Goal: Transaction & Acquisition: Purchase product/service

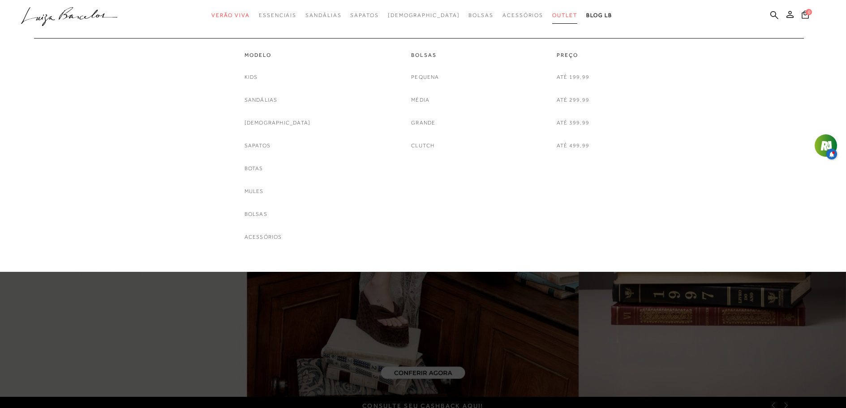
click at [552, 18] on link "Outlet" at bounding box center [564, 15] width 25 height 17
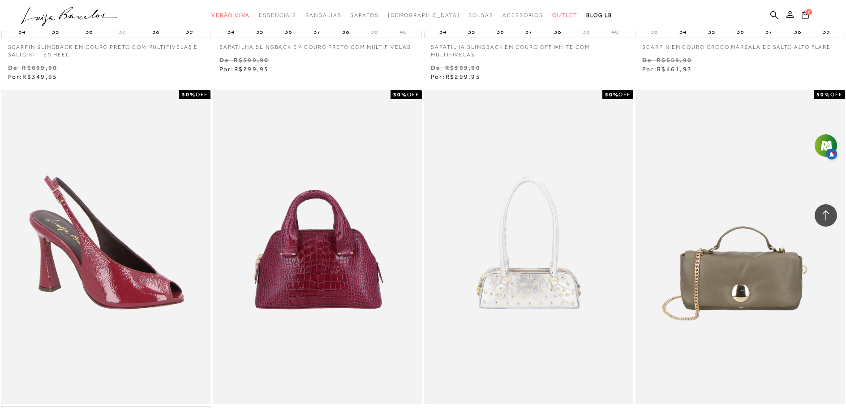
scroll to position [1792, 0]
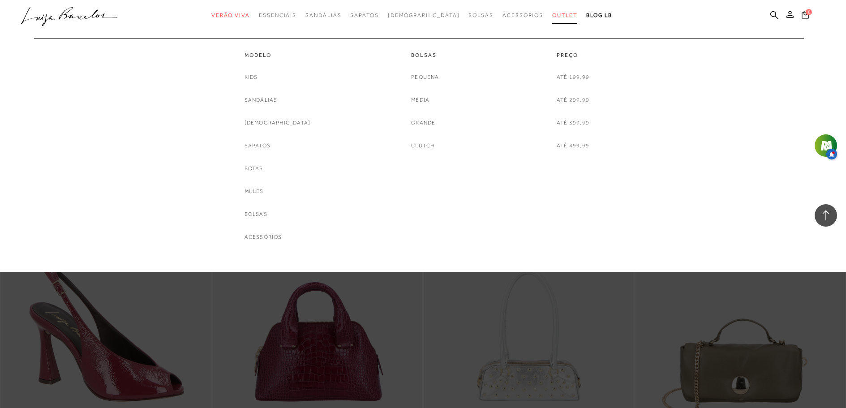
click at [552, 16] on span "Outlet" at bounding box center [564, 15] width 25 height 6
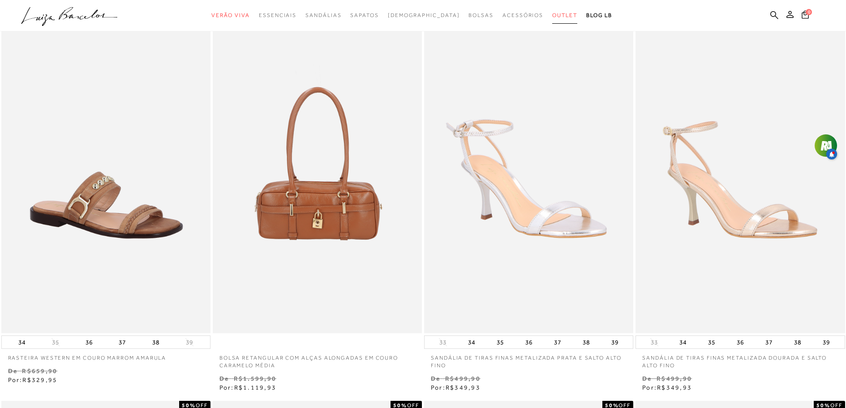
scroll to position [0, 0]
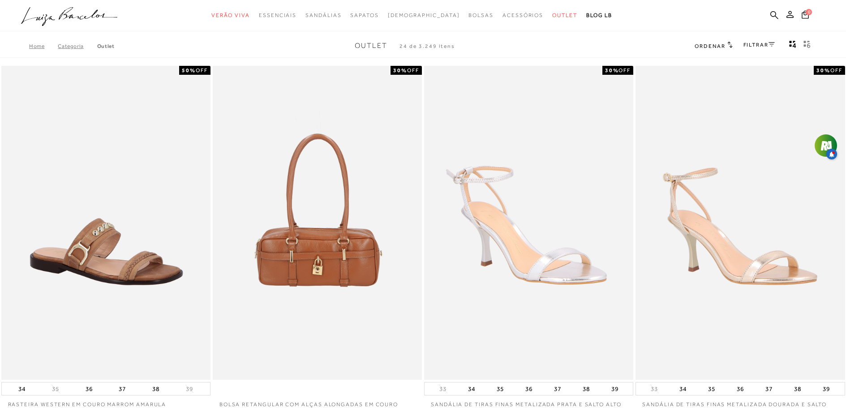
click at [758, 45] on link "FILTRAR" at bounding box center [759, 45] width 31 height 6
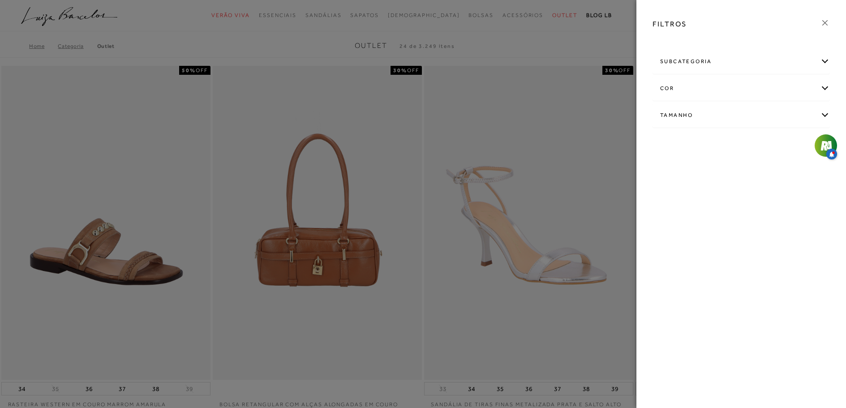
click at [824, 116] on div "Tamanho" at bounding box center [741, 116] width 177 height 24
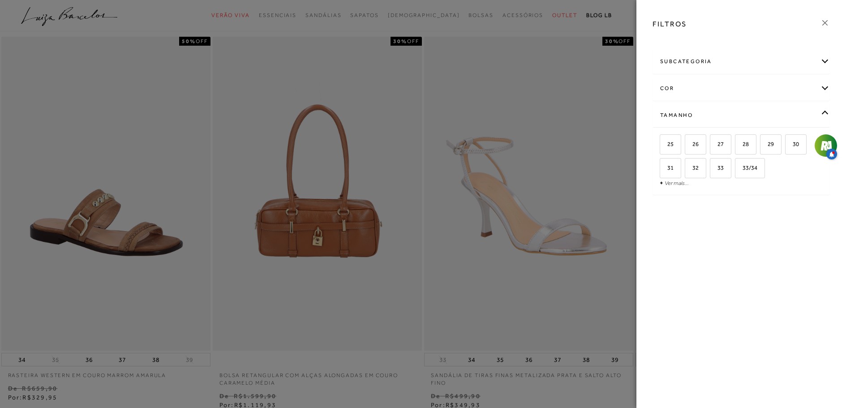
scroll to position [45, 0]
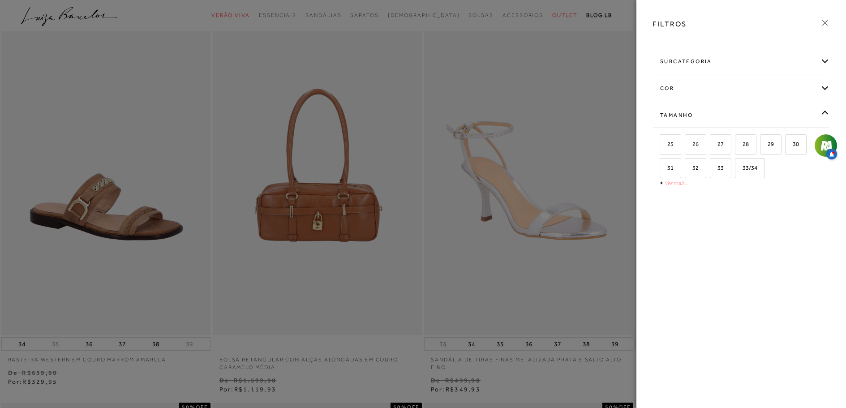
click at [683, 183] on link "Ver mais..." at bounding box center [677, 183] width 24 height 7
click at [703, 194] on span "36" at bounding box center [701, 191] width 13 height 7
click at [701, 194] on input "36" at bounding box center [696, 193] width 9 height 9
checkbox input "true"
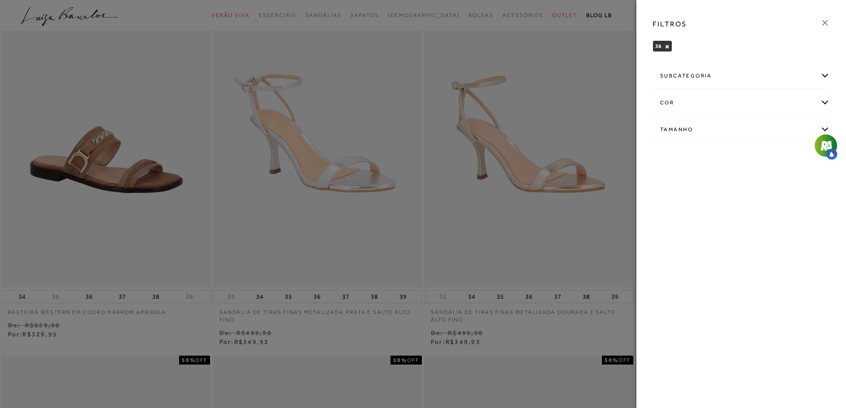
scroll to position [134, 0]
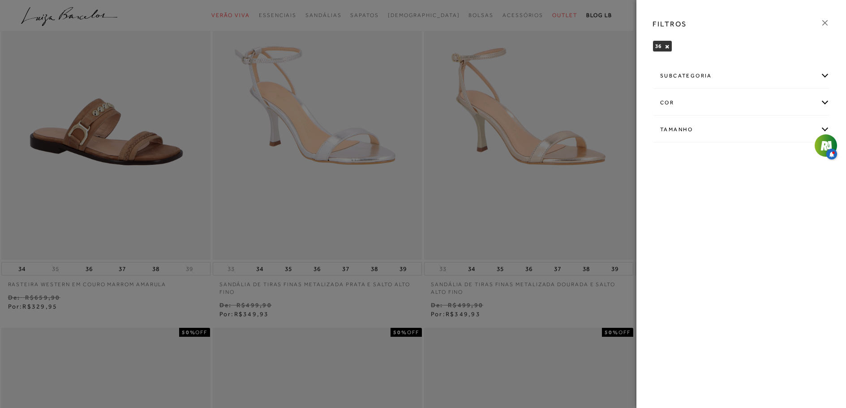
click at [554, 88] on div at bounding box center [423, 204] width 846 height 408
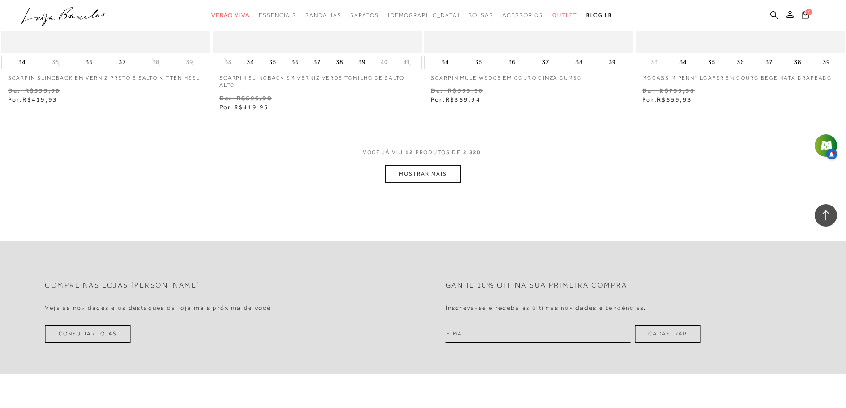
scroll to position [1120, 0]
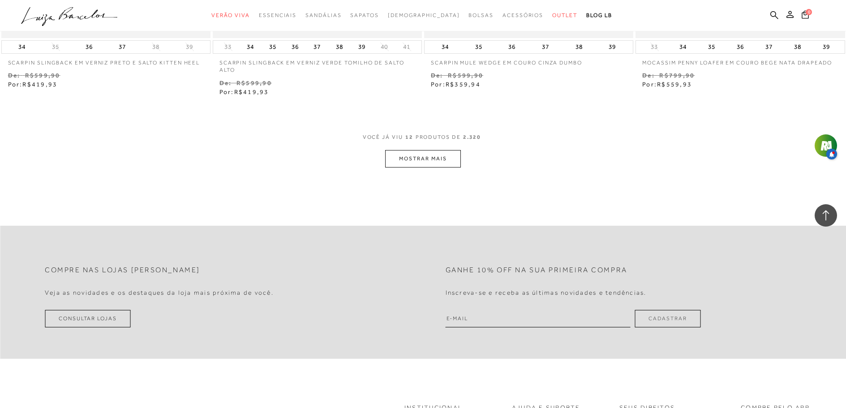
click at [434, 155] on button "MOSTRAR MAIS" at bounding box center [422, 158] width 75 height 17
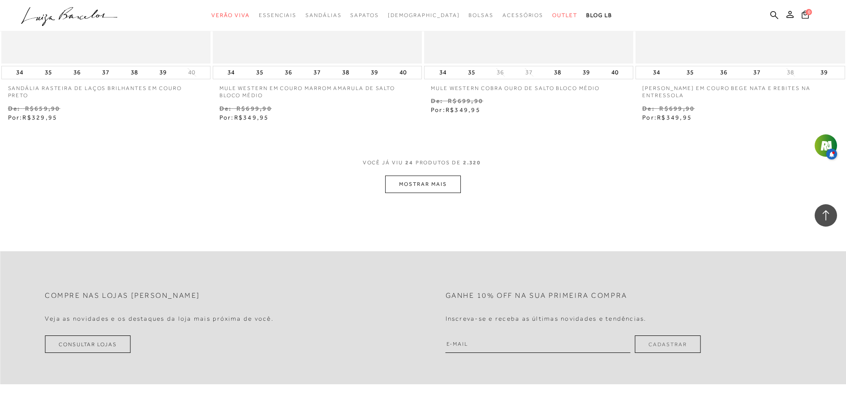
scroll to position [2240, 0]
click at [432, 181] on button "MOSTRAR MAIS" at bounding box center [422, 183] width 75 height 17
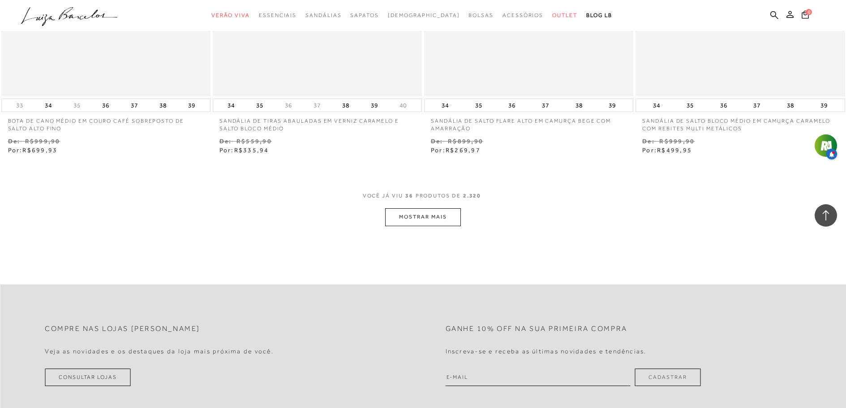
scroll to position [3405, 0]
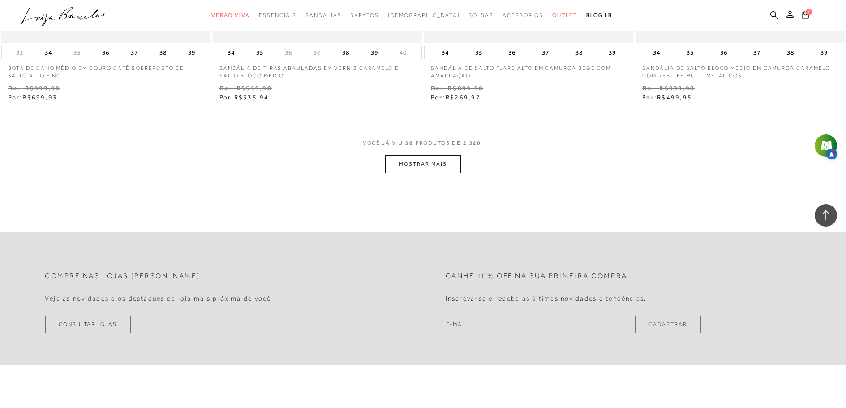
click at [450, 166] on button "MOSTRAR MAIS" at bounding box center [422, 163] width 75 height 17
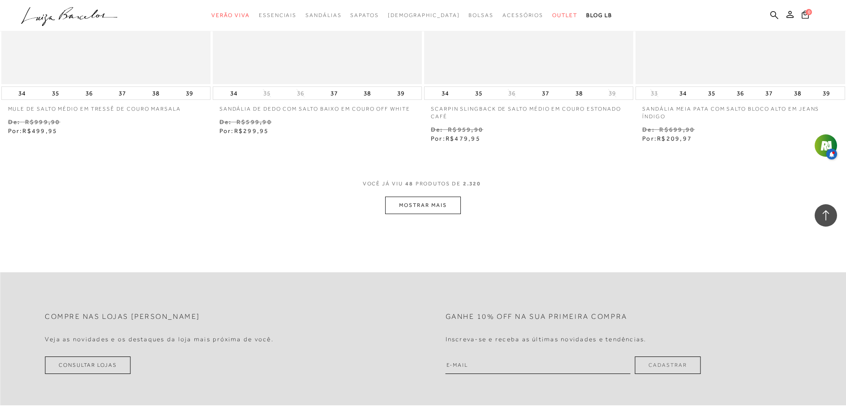
scroll to position [4526, 0]
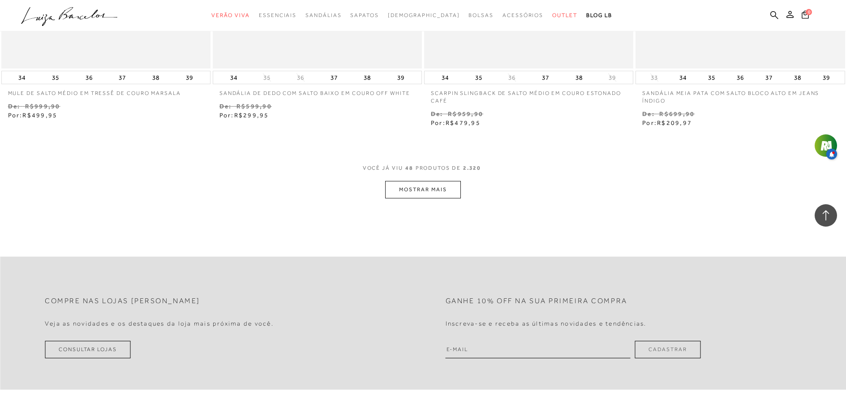
click at [429, 188] on button "MOSTRAR MAIS" at bounding box center [422, 189] width 75 height 17
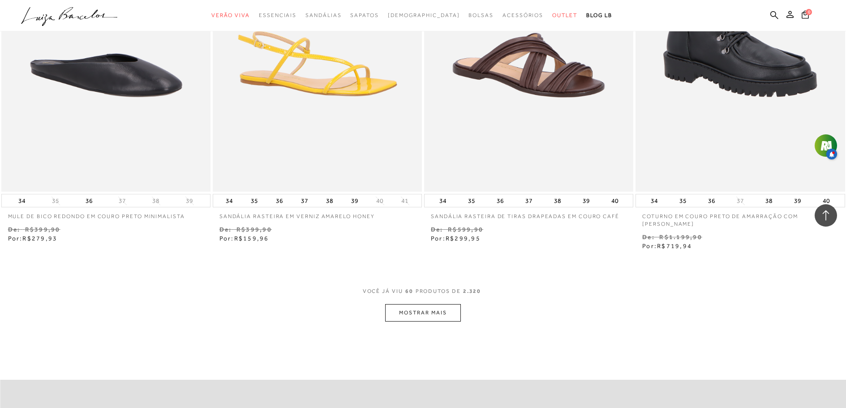
scroll to position [5601, 0]
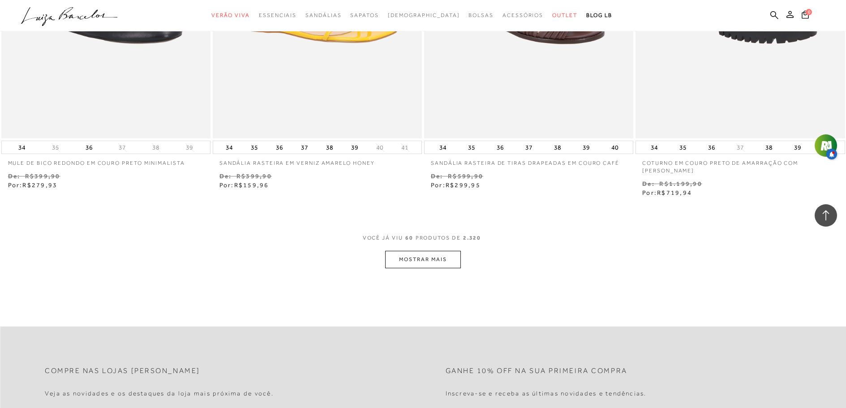
click at [431, 261] on button "MOSTRAR MAIS" at bounding box center [422, 259] width 75 height 17
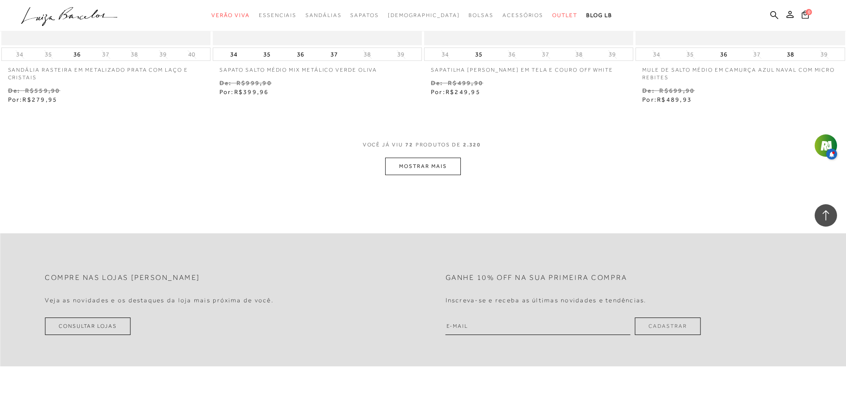
scroll to position [6856, 0]
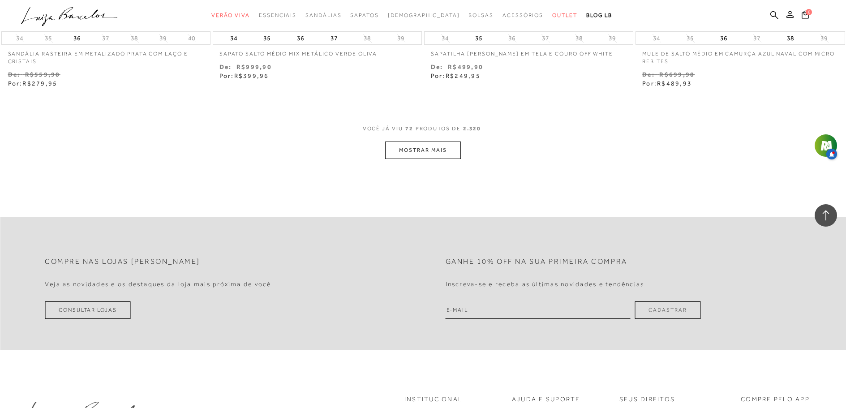
click at [456, 149] on button "MOSTRAR MAIS" at bounding box center [422, 150] width 75 height 17
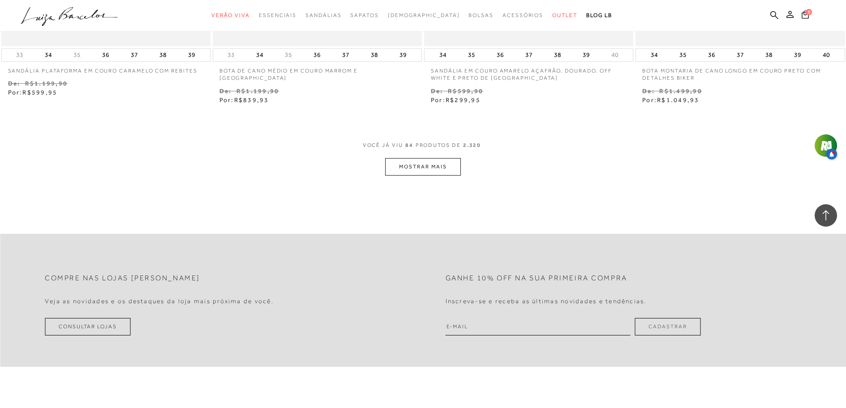
scroll to position [8021, 0]
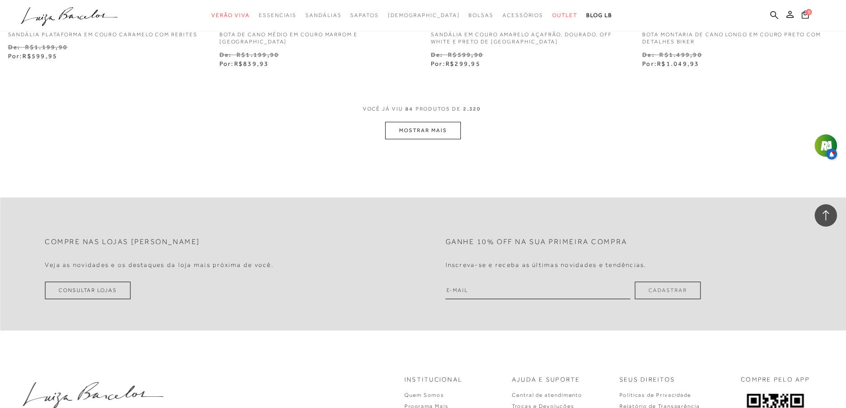
click at [449, 134] on button "MOSTRAR MAIS" at bounding box center [422, 130] width 75 height 17
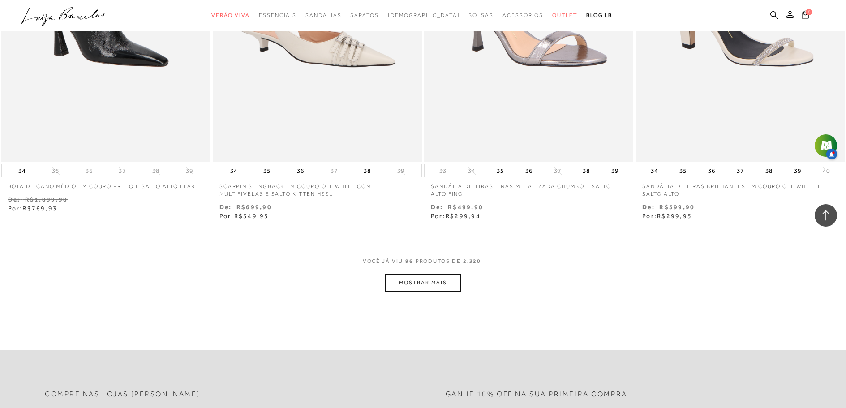
scroll to position [9096, 0]
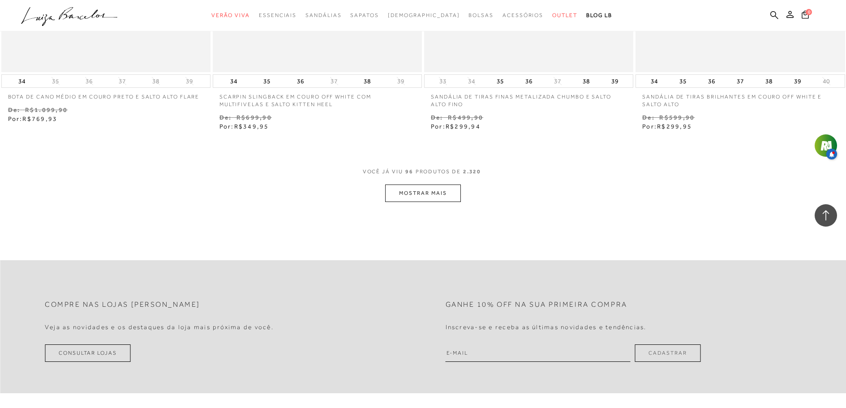
click at [451, 194] on button "MOSTRAR MAIS" at bounding box center [422, 193] width 75 height 17
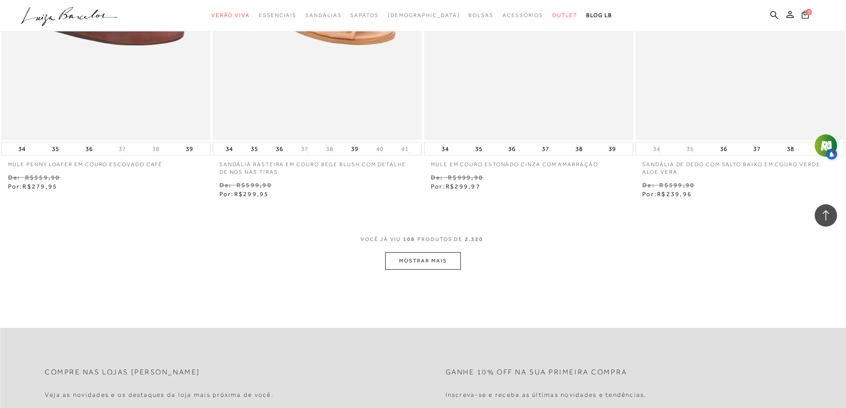
scroll to position [10216, 0]
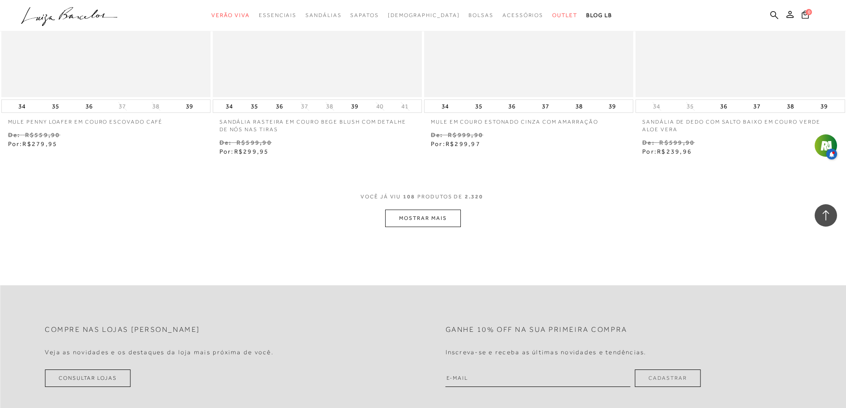
click at [454, 216] on button "MOSTRAR MAIS" at bounding box center [422, 218] width 75 height 17
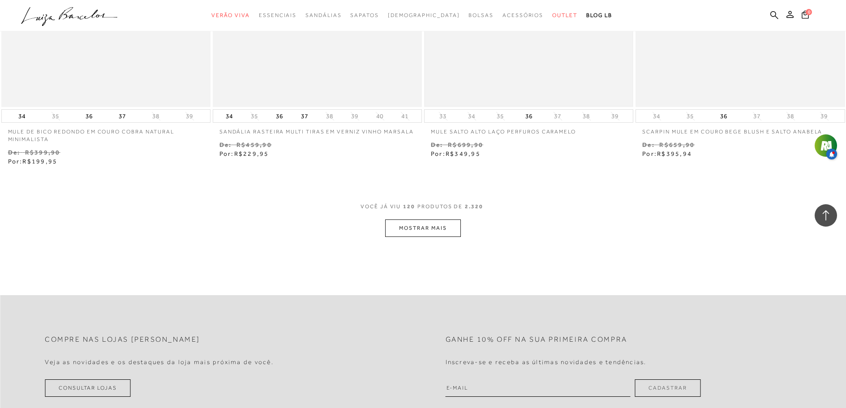
scroll to position [11381, 0]
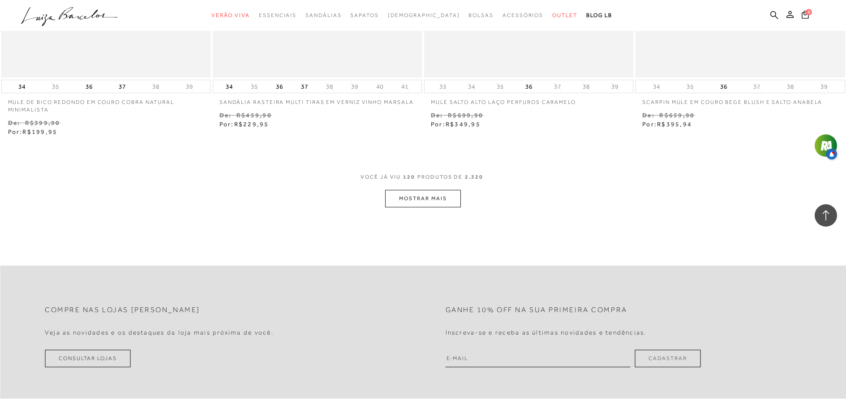
click at [432, 193] on button "MOSTRAR MAIS" at bounding box center [422, 198] width 75 height 17
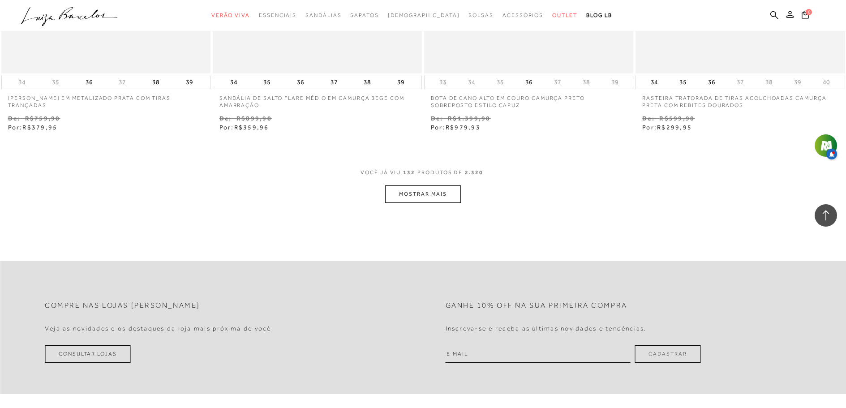
scroll to position [12546, 0]
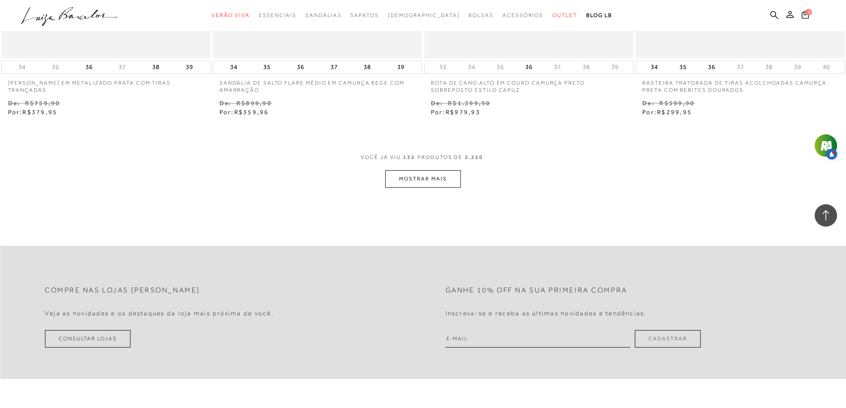
click at [454, 181] on button "MOSTRAR MAIS" at bounding box center [422, 178] width 75 height 17
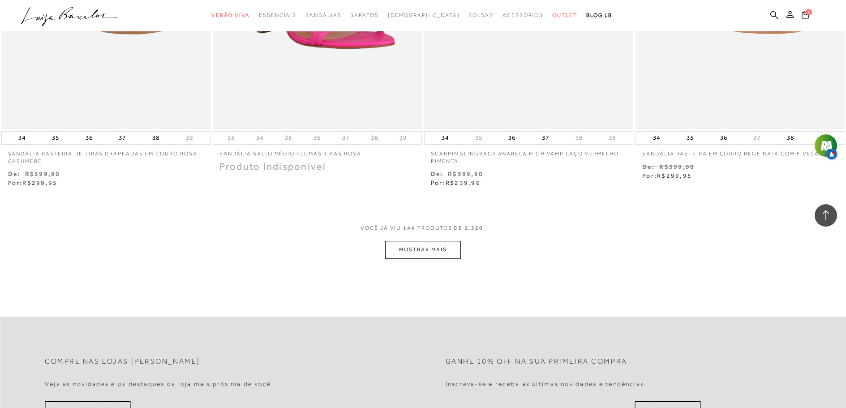
scroll to position [13622, 0]
click at [451, 246] on button "MOSTRAR MAIS" at bounding box center [422, 248] width 75 height 17
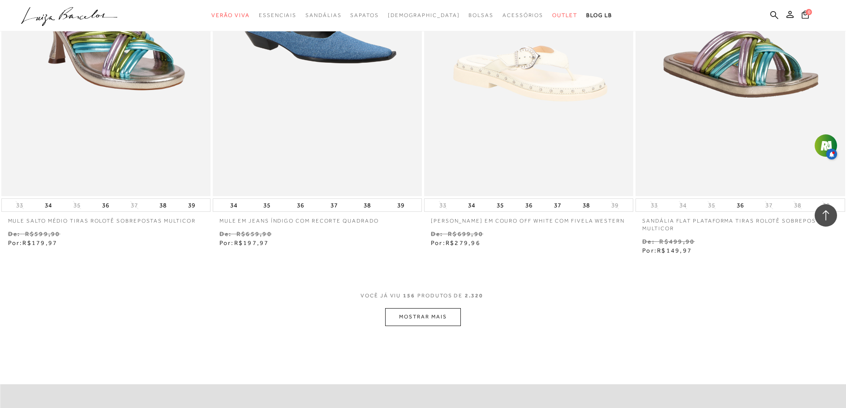
scroll to position [14742, 0]
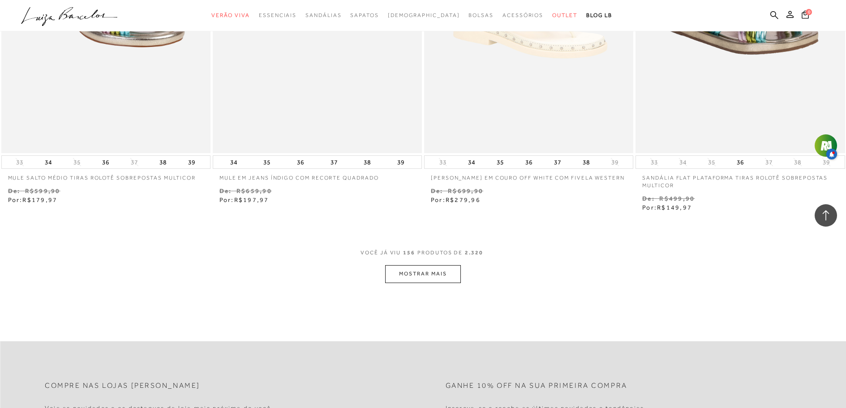
click at [438, 269] on button "MOSTRAR MAIS" at bounding box center [422, 273] width 75 height 17
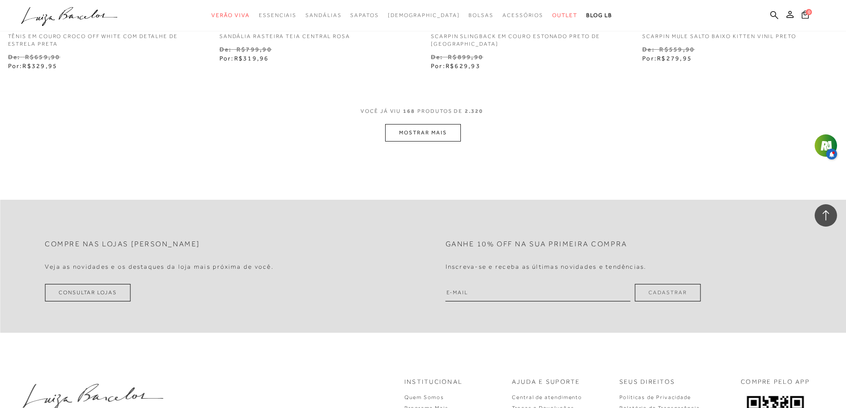
scroll to position [16041, 0]
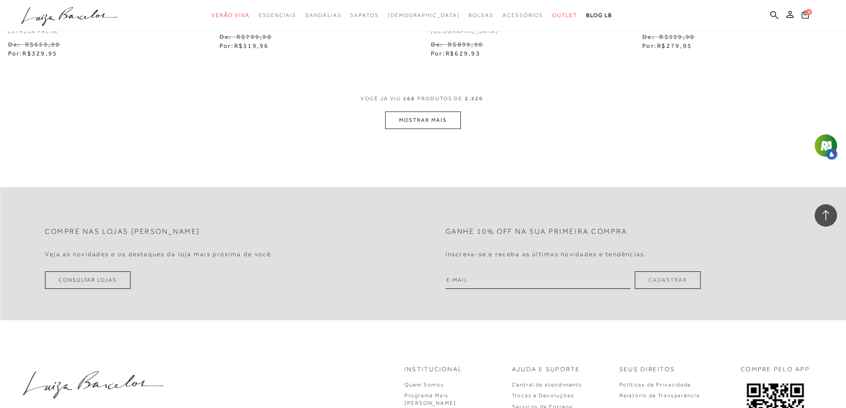
click at [456, 120] on button "MOSTRAR MAIS" at bounding box center [422, 120] width 75 height 17
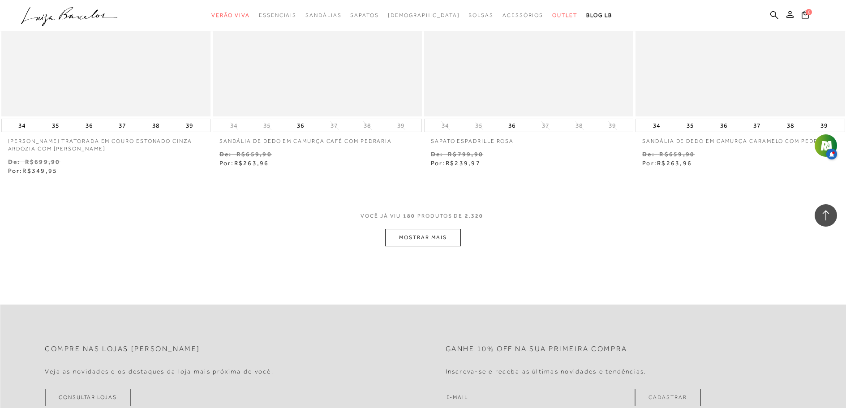
scroll to position [17162, 0]
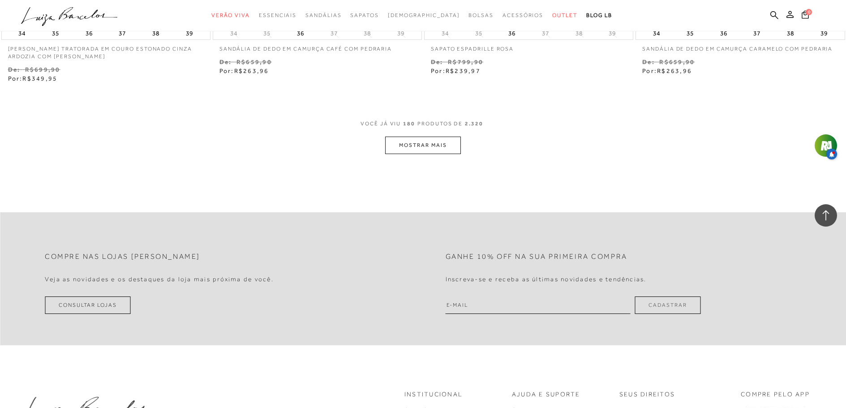
click at [452, 142] on button "MOSTRAR MAIS" at bounding box center [422, 145] width 75 height 17
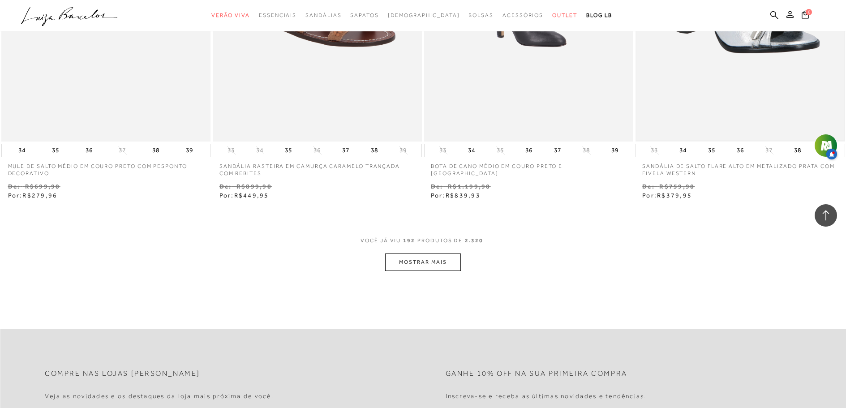
scroll to position [18282, 0]
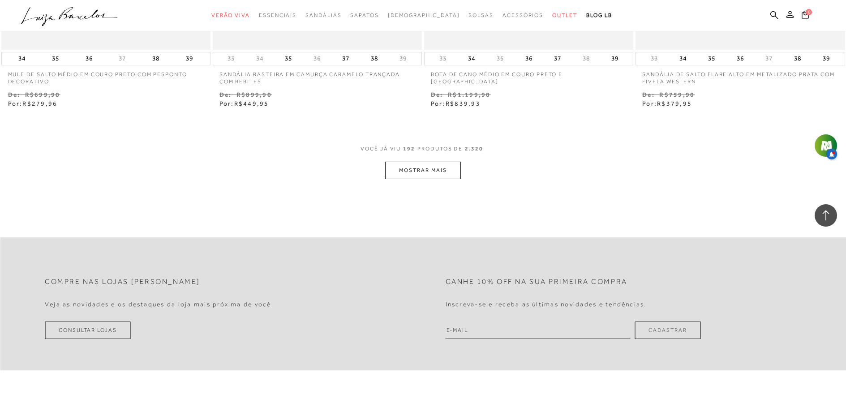
click at [452, 172] on button "MOSTRAR MAIS" at bounding box center [422, 170] width 75 height 17
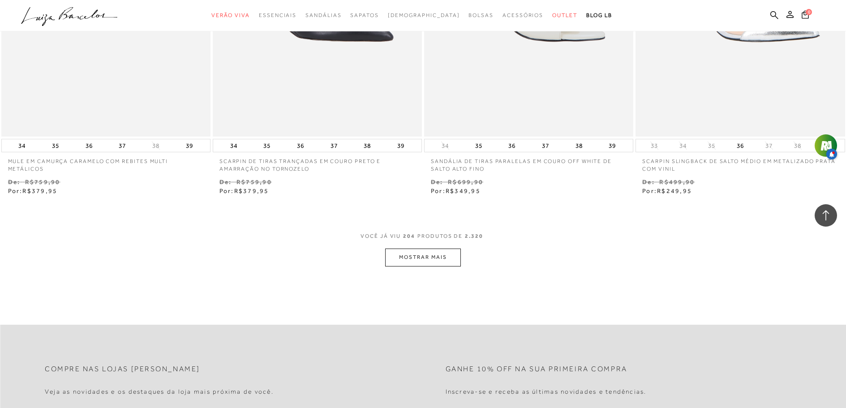
scroll to position [19357, 0]
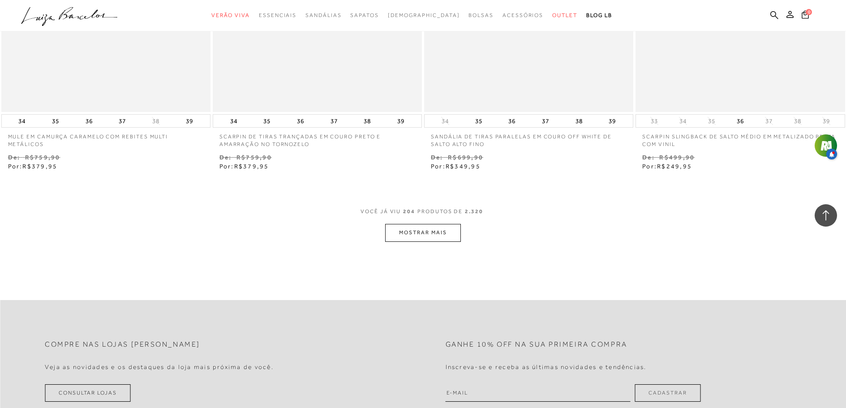
click at [403, 233] on button "MOSTRAR MAIS" at bounding box center [422, 232] width 75 height 17
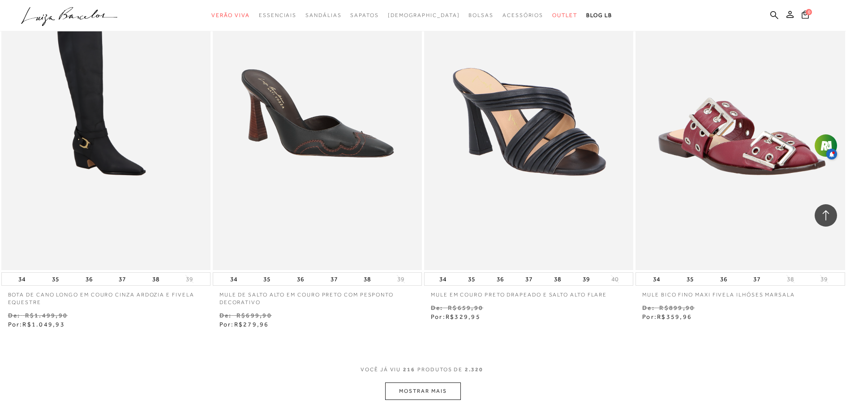
scroll to position [20388, 0]
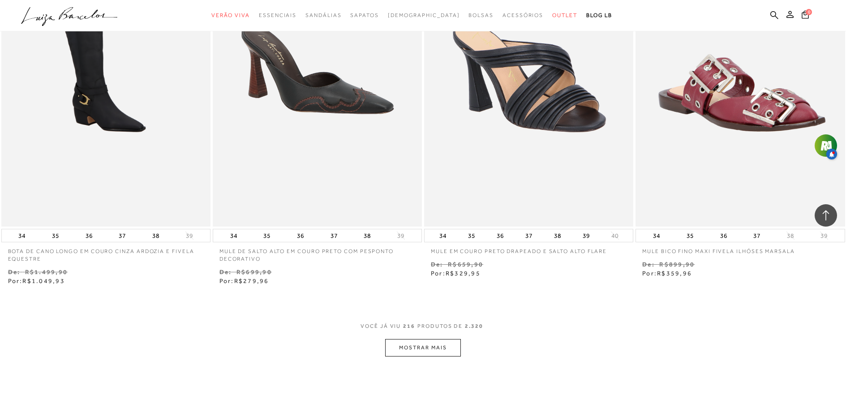
click at [440, 346] on button "MOSTRAR MAIS" at bounding box center [422, 347] width 75 height 17
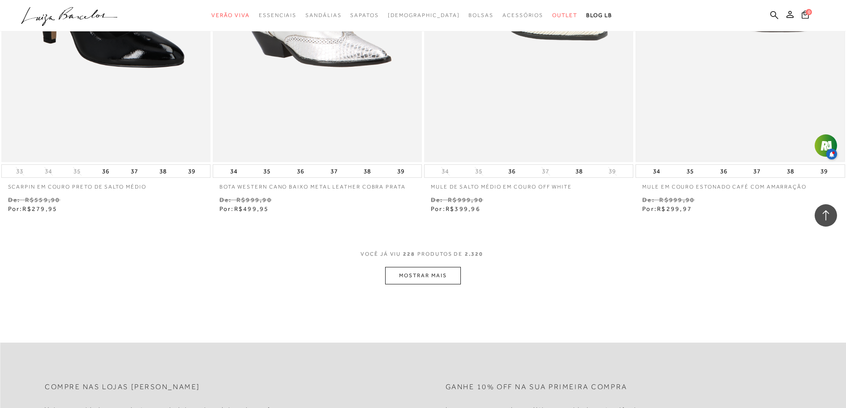
scroll to position [21732, 0]
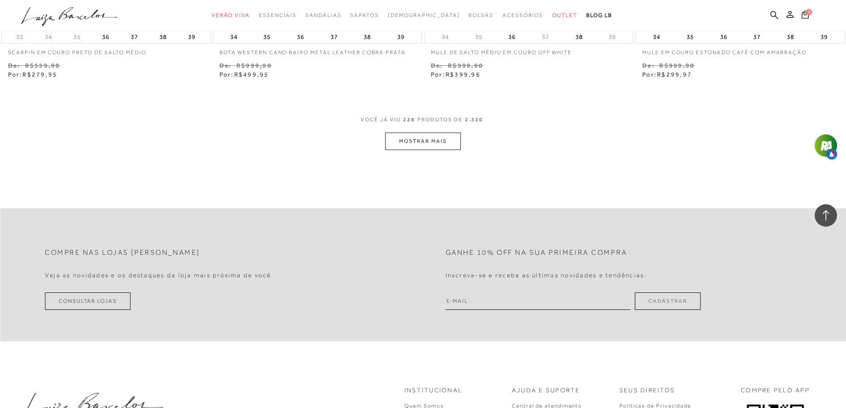
click at [448, 143] on button "MOSTRAR MAIS" at bounding box center [422, 141] width 75 height 17
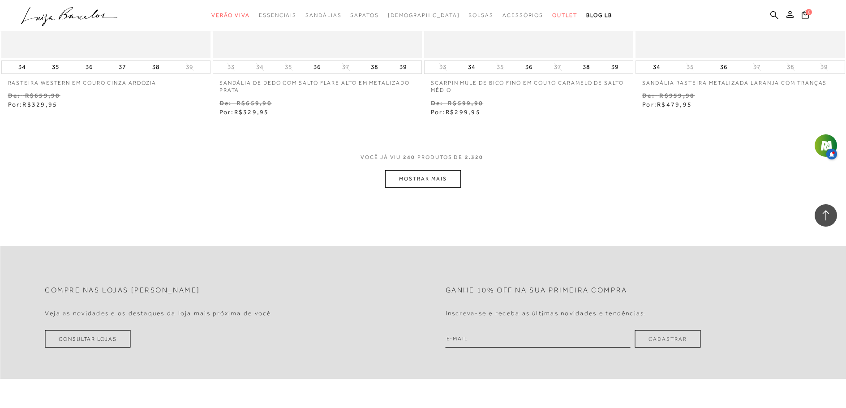
scroll to position [22897, 0]
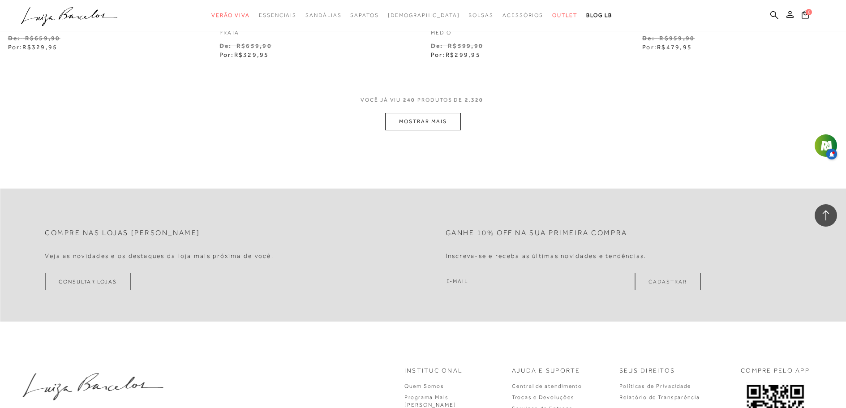
click at [453, 125] on button "MOSTRAR MAIS" at bounding box center [422, 121] width 75 height 17
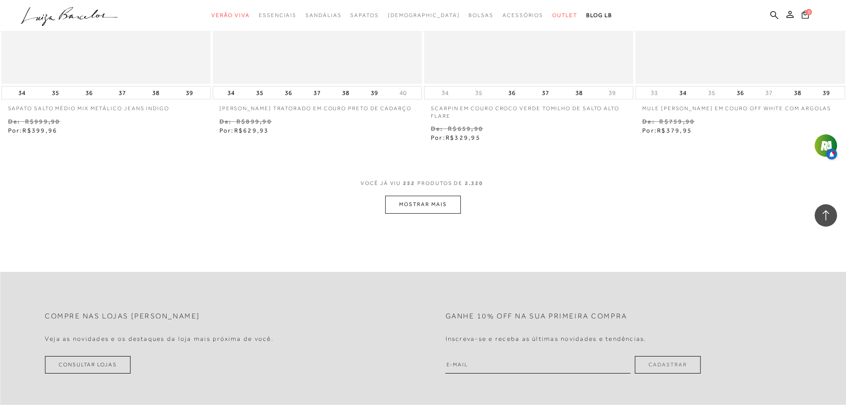
scroll to position [23973, 0]
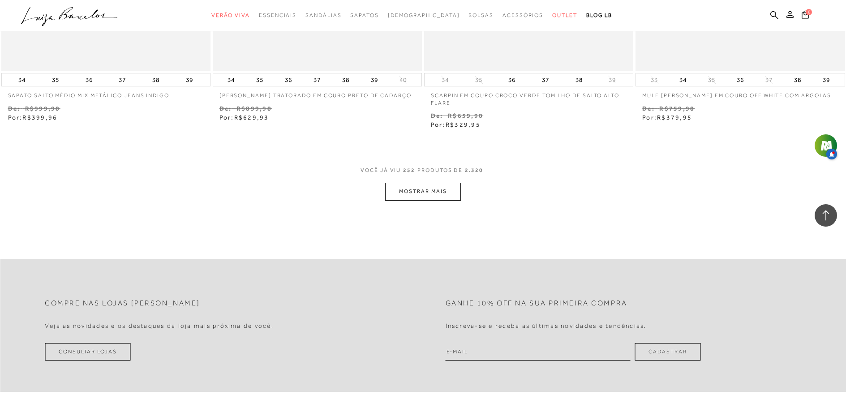
click at [436, 195] on button "MOSTRAR MAIS" at bounding box center [422, 191] width 75 height 17
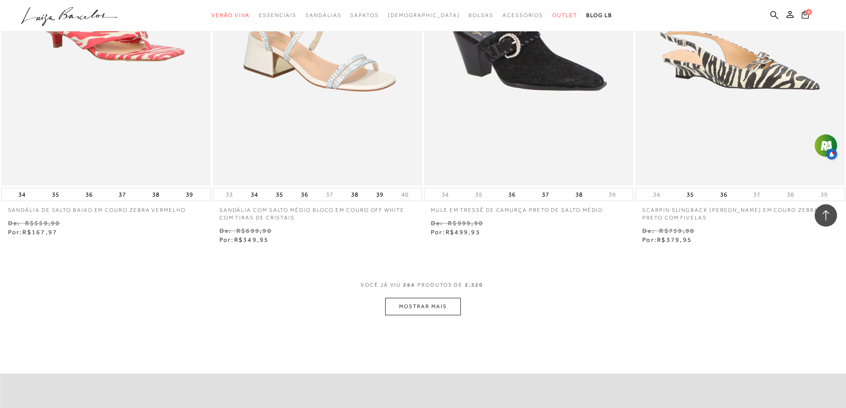
scroll to position [25138, 0]
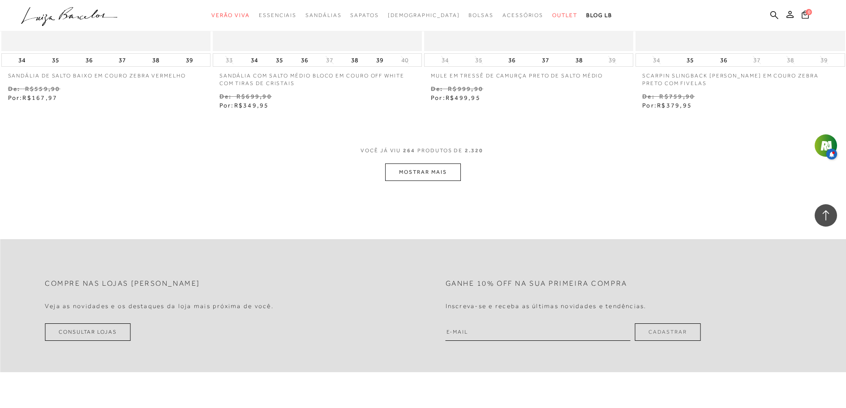
click at [416, 175] on button "MOSTRAR MAIS" at bounding box center [422, 172] width 75 height 17
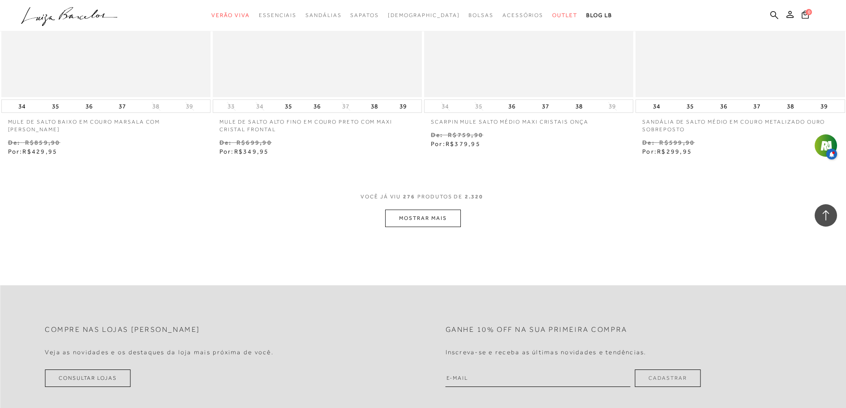
scroll to position [26303, 0]
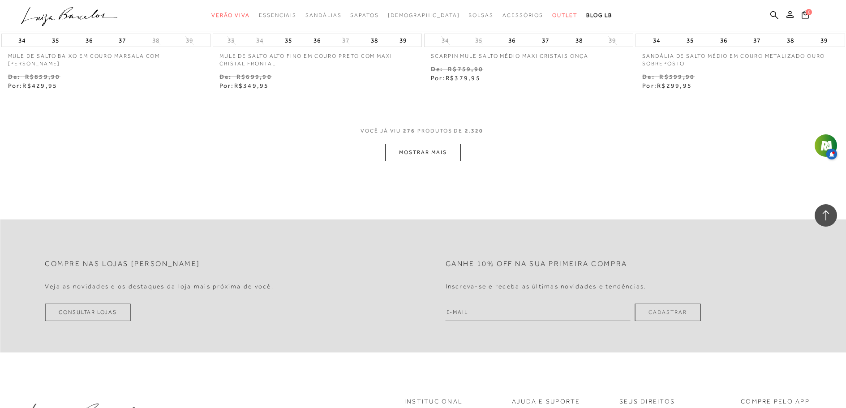
click at [423, 155] on button "MOSTRAR MAIS" at bounding box center [422, 152] width 75 height 17
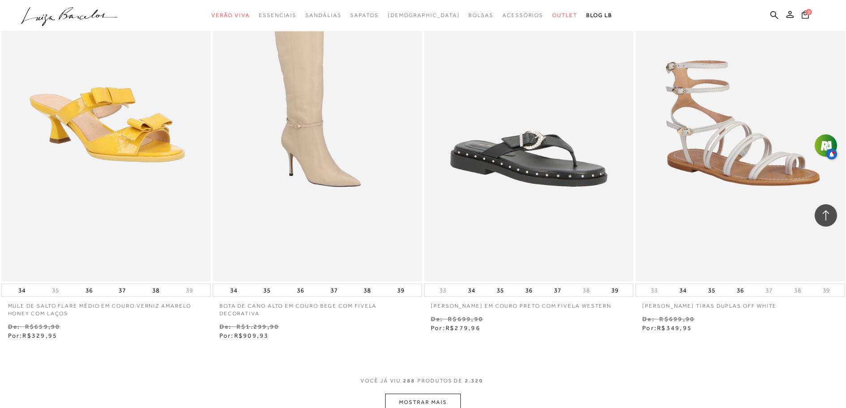
scroll to position [27288, 0]
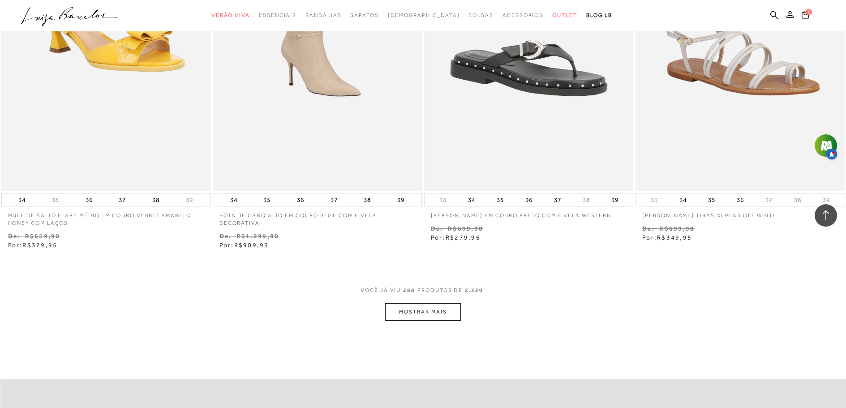
click at [420, 310] on button "MOSTRAR MAIS" at bounding box center [422, 311] width 75 height 17
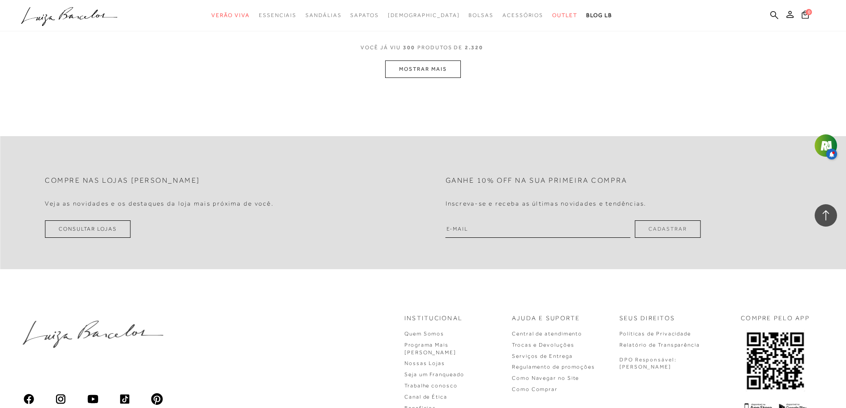
scroll to position [28543, 0]
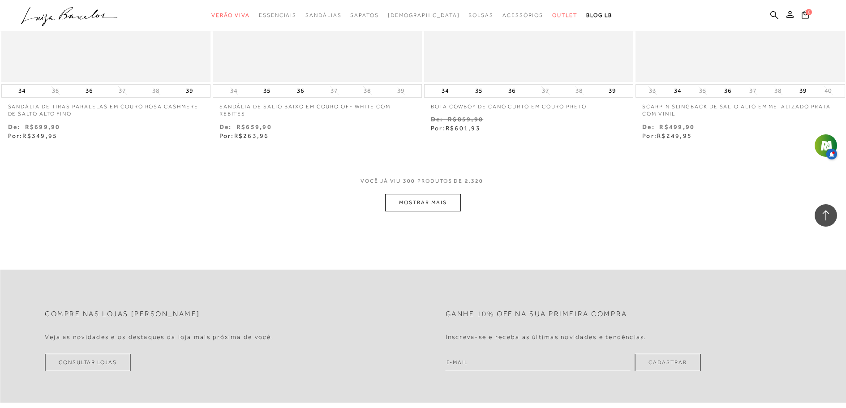
click at [448, 201] on button "MOSTRAR MAIS" at bounding box center [422, 202] width 75 height 17
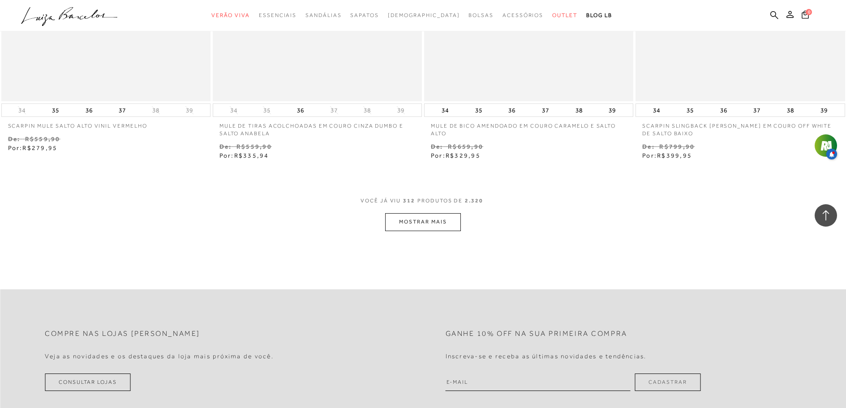
scroll to position [29708, 0]
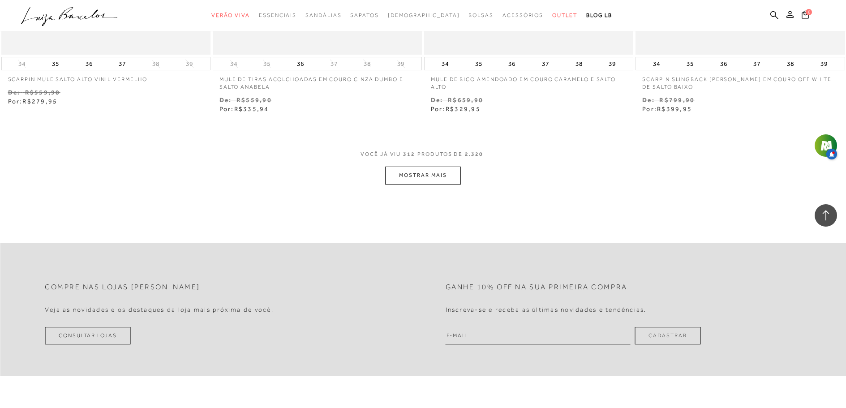
click at [452, 175] on button "MOSTRAR MAIS" at bounding box center [422, 175] width 75 height 17
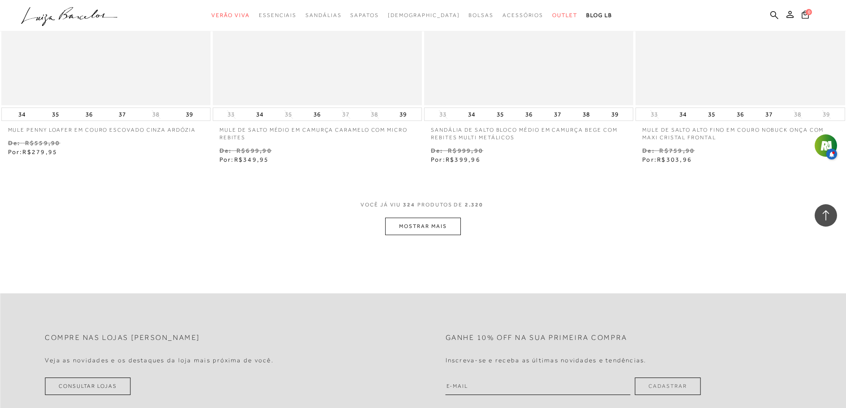
scroll to position [30828, 0]
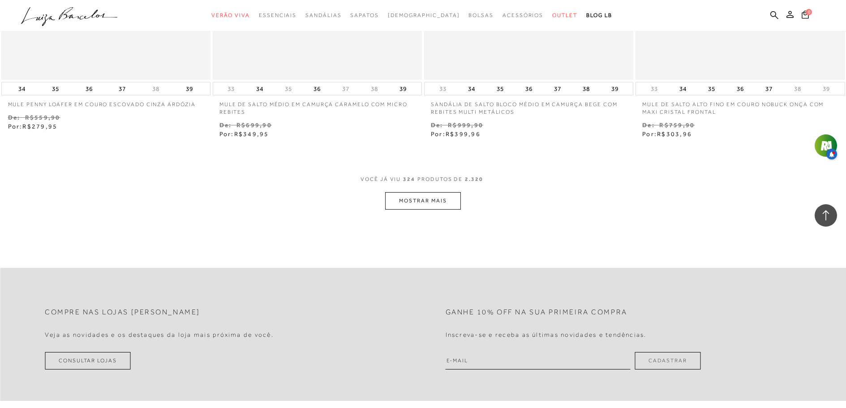
click at [449, 202] on button "MOSTRAR MAIS" at bounding box center [422, 200] width 75 height 17
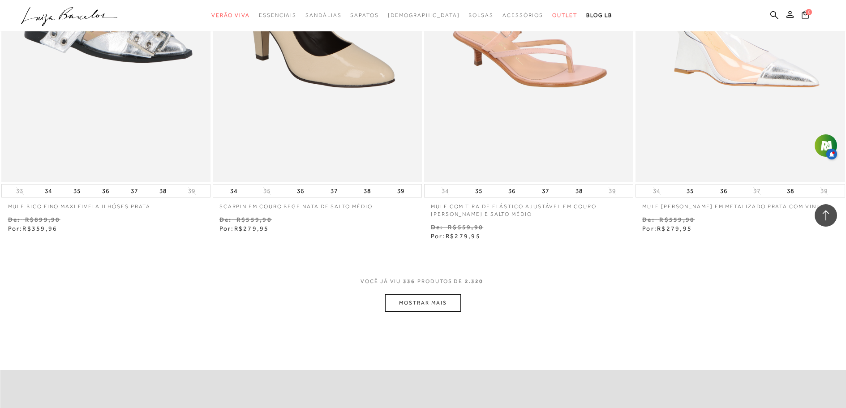
scroll to position [31904, 0]
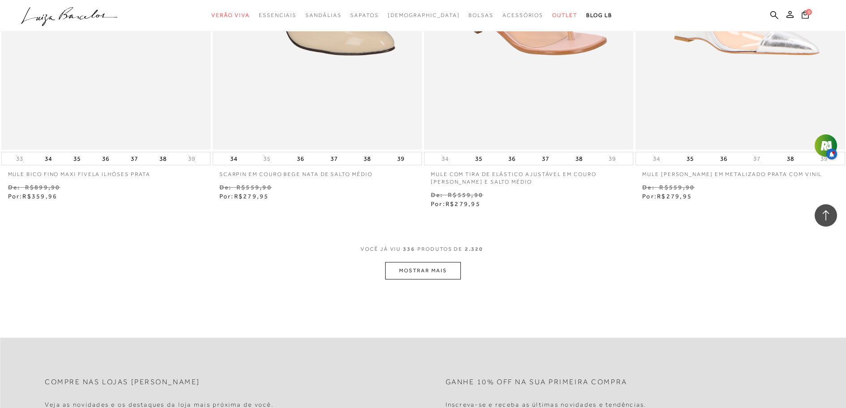
click at [426, 274] on button "MOSTRAR MAIS" at bounding box center [422, 270] width 75 height 17
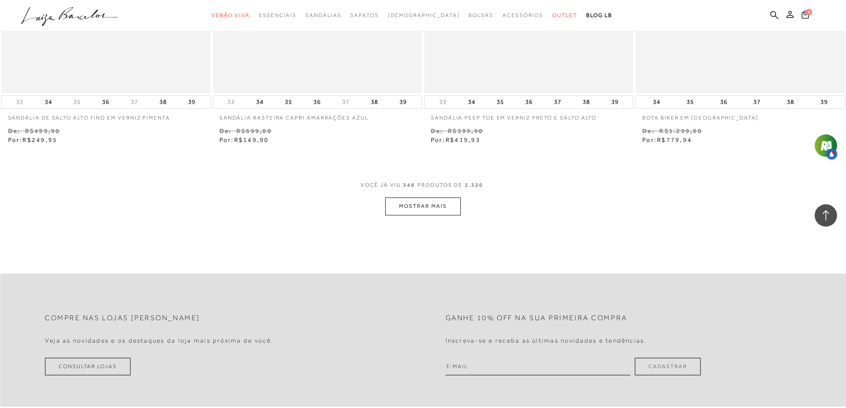
scroll to position [33103, 0]
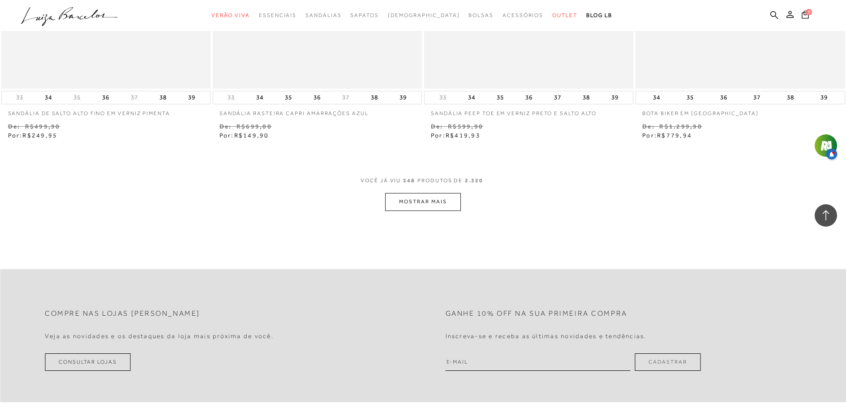
click at [431, 203] on button "MOSTRAR MAIS" at bounding box center [422, 201] width 75 height 17
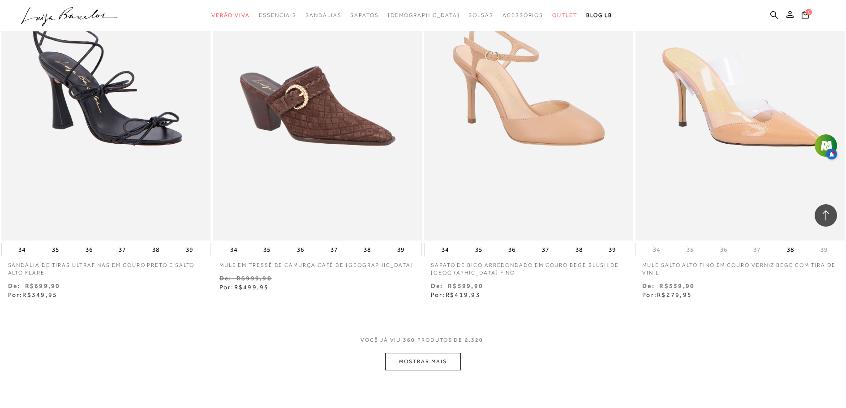
scroll to position [34223, 0]
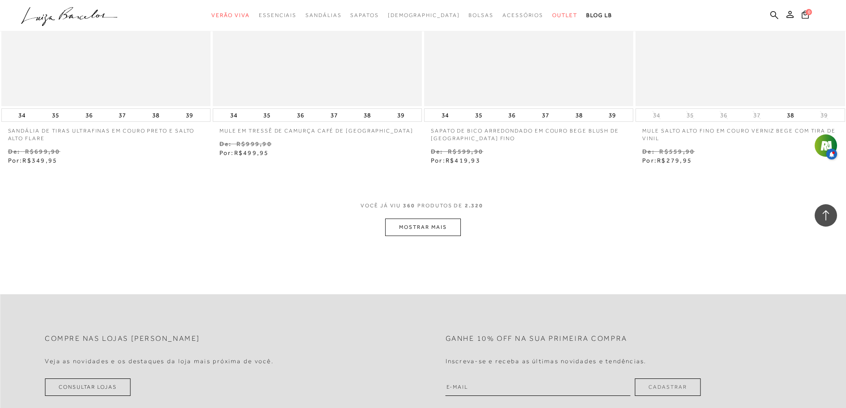
click at [430, 227] on button "MOSTRAR MAIS" at bounding box center [422, 227] width 75 height 17
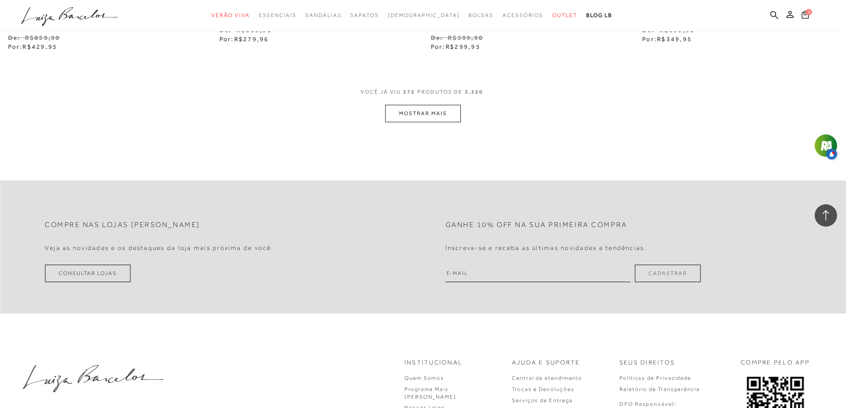
scroll to position [35478, 0]
click at [451, 112] on button "MOSTRAR MAIS" at bounding box center [422, 110] width 75 height 17
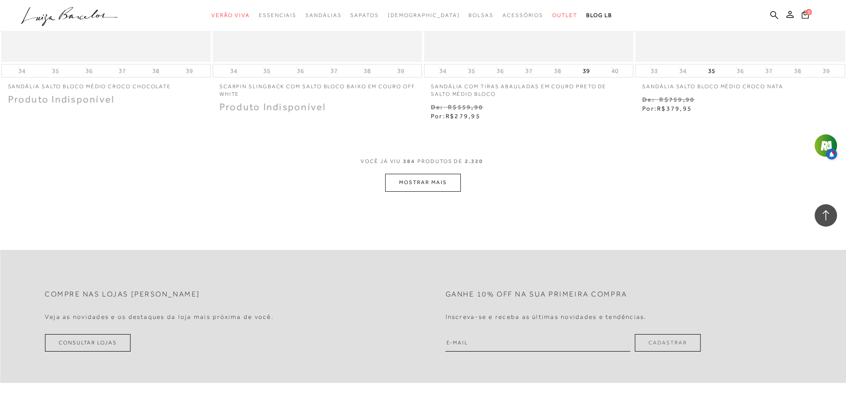
scroll to position [36553, 0]
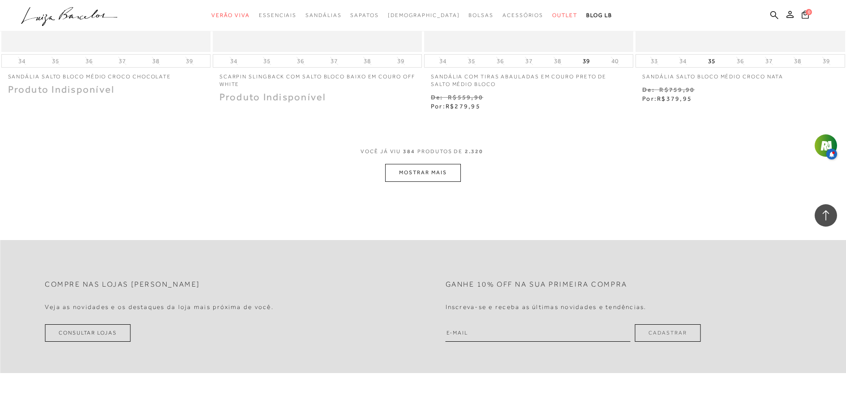
click at [448, 176] on button "MOSTRAR MAIS" at bounding box center [422, 172] width 75 height 17
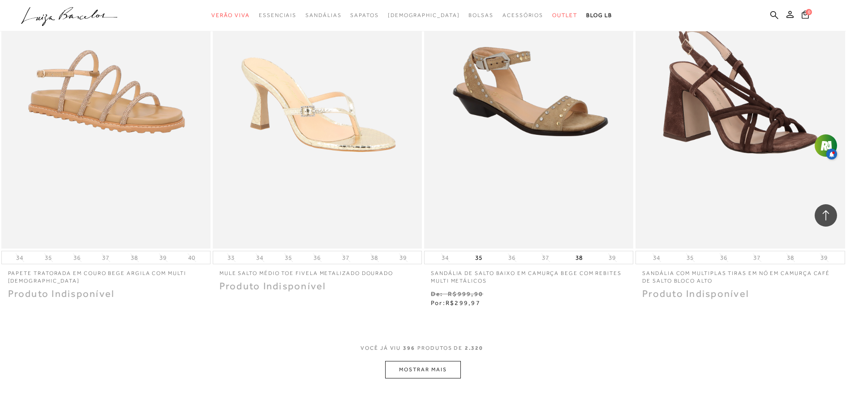
scroll to position [37584, 0]
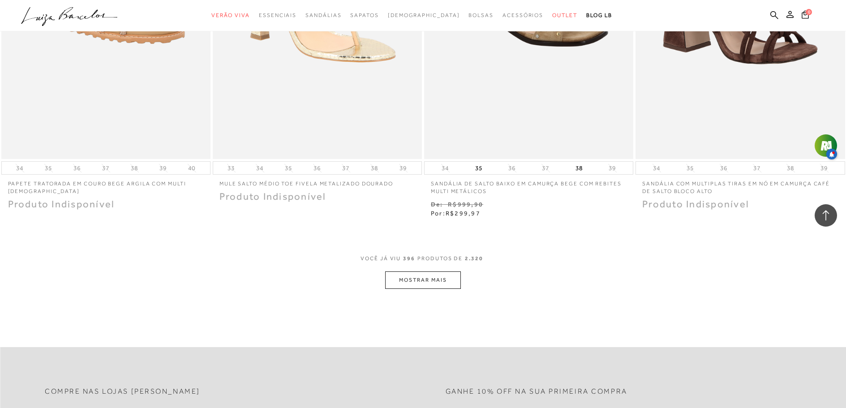
click at [440, 281] on button "MOSTRAR MAIS" at bounding box center [422, 280] width 75 height 17
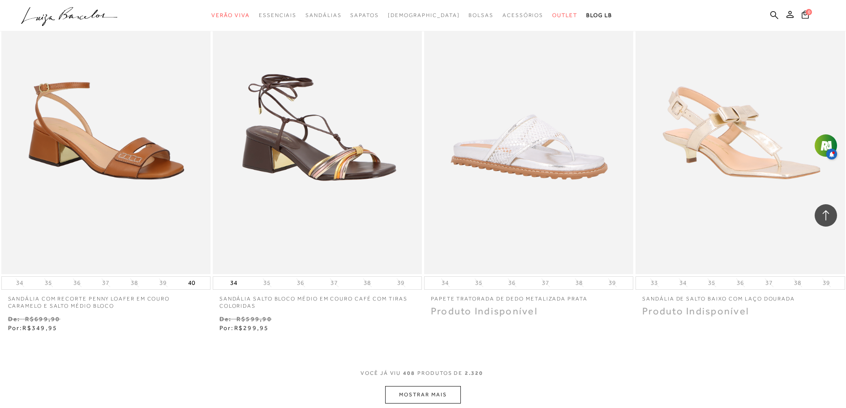
scroll to position [38749, 0]
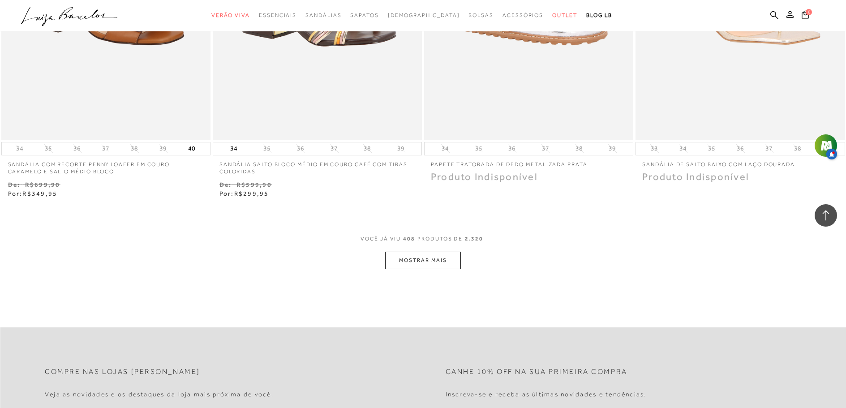
click at [445, 259] on button "MOSTRAR MAIS" at bounding box center [422, 260] width 75 height 17
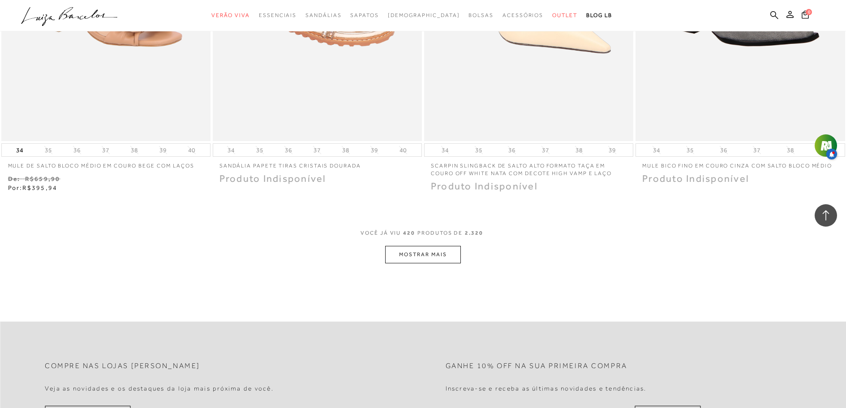
scroll to position [40003, 0]
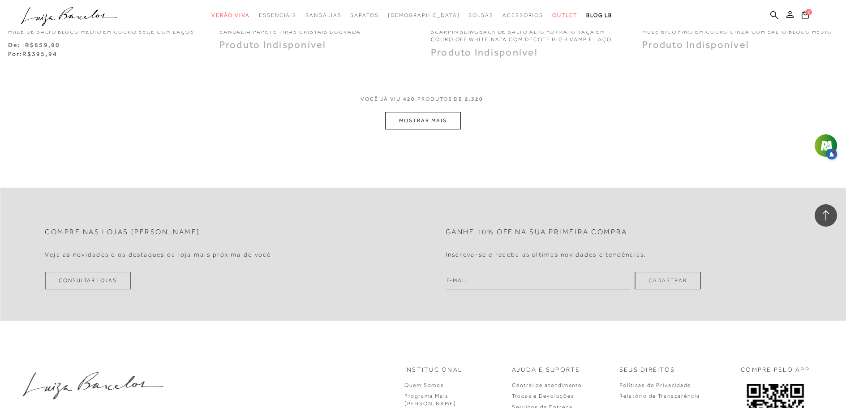
click at [454, 113] on button "MOSTRAR MAIS" at bounding box center [422, 120] width 75 height 17
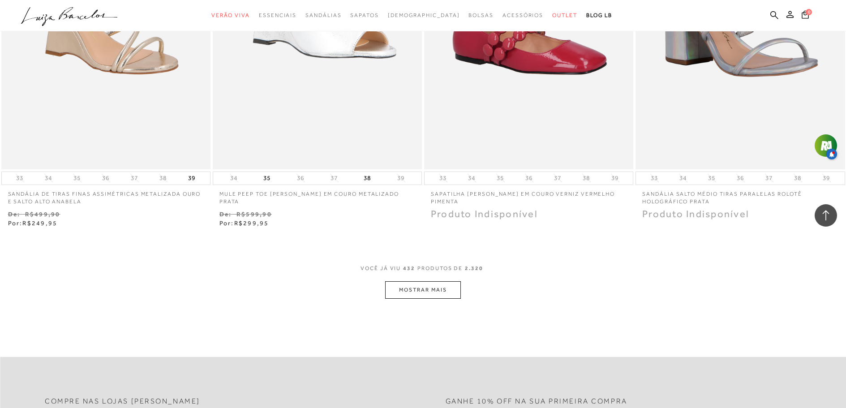
scroll to position [41034, 0]
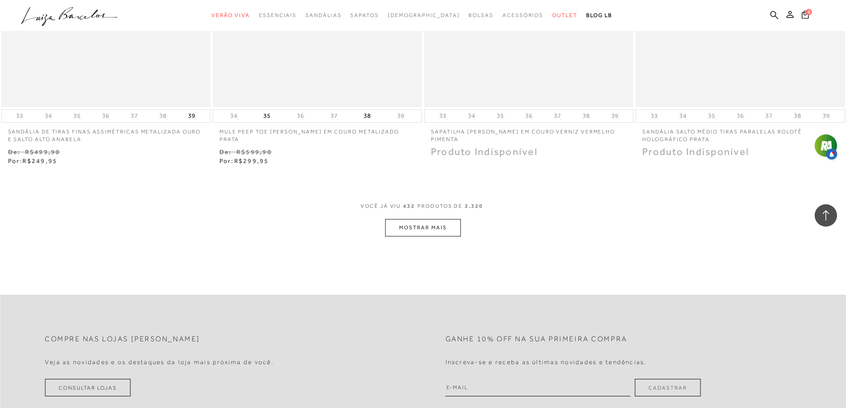
click at [432, 220] on button "MOSTRAR MAIS" at bounding box center [422, 227] width 75 height 17
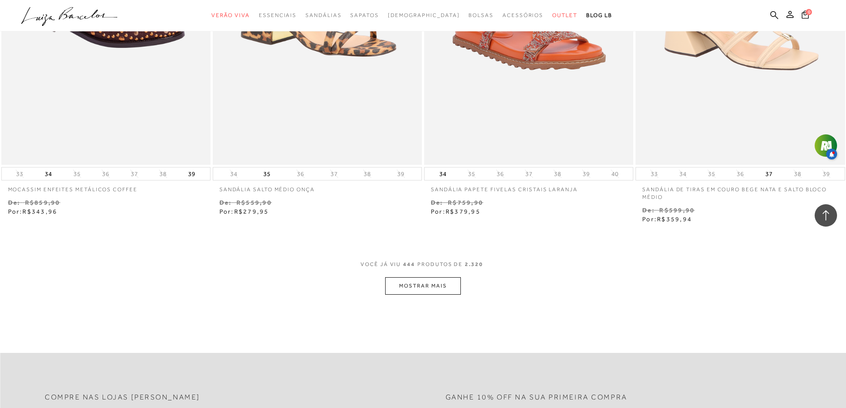
scroll to position [42154, 0]
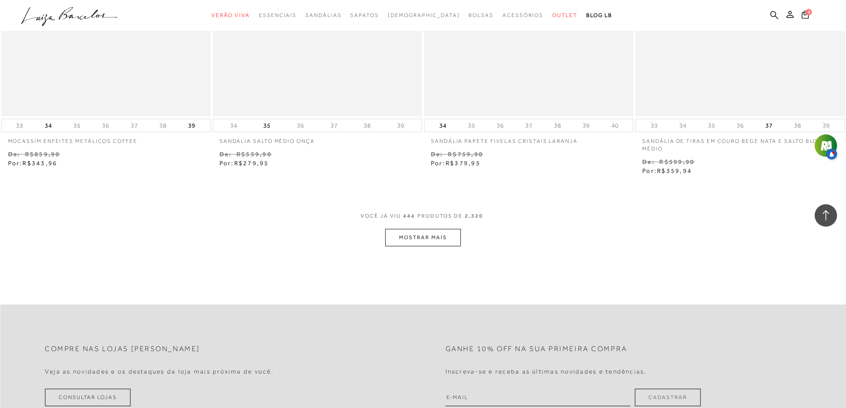
click at [433, 231] on button "MOSTRAR MAIS" at bounding box center [422, 237] width 75 height 17
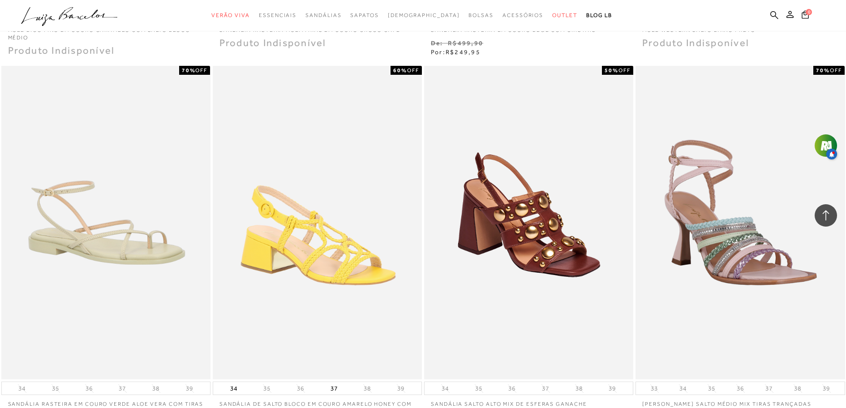
scroll to position [42671, 0]
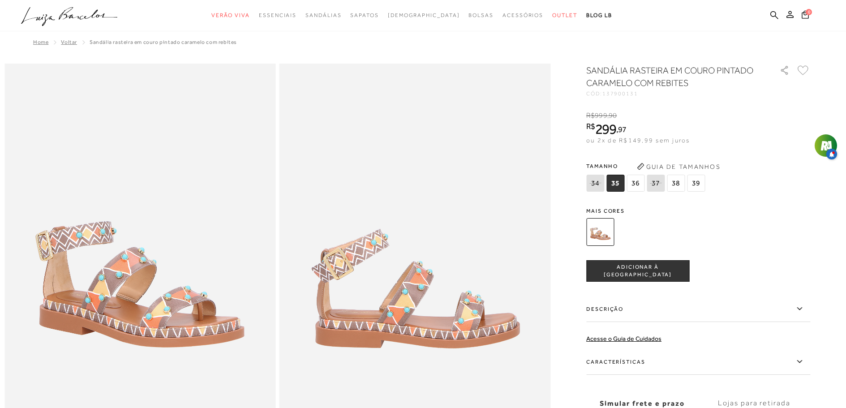
click at [641, 182] on span "36" at bounding box center [636, 183] width 18 height 17
click at [639, 182] on span "36" at bounding box center [636, 183] width 18 height 17
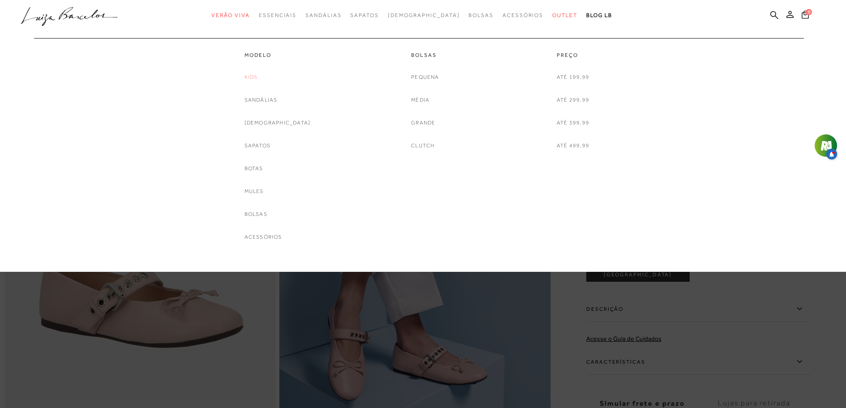
click at [258, 75] on link "Kids" at bounding box center [251, 77] width 13 height 9
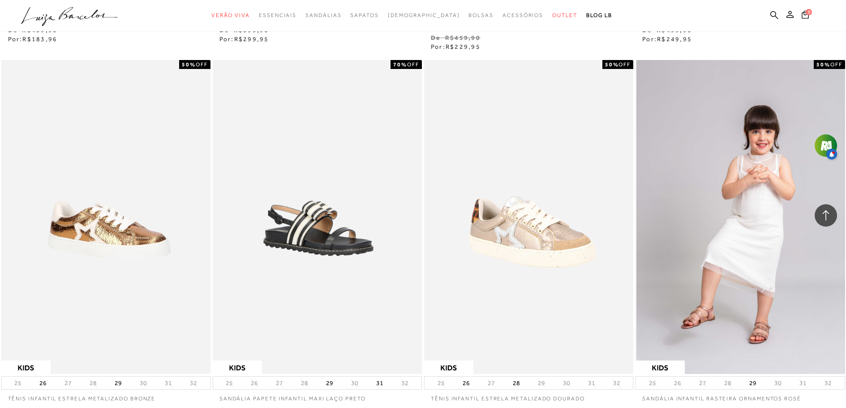
scroll to position [896, 0]
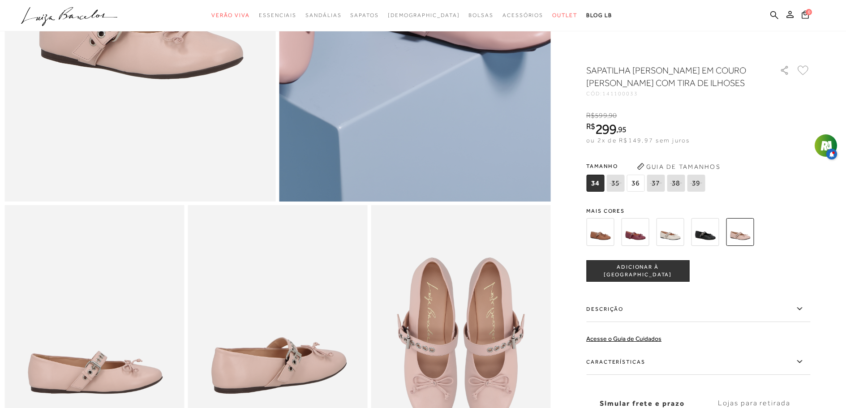
click at [501, 358] on img at bounding box center [461, 340] width 180 height 270
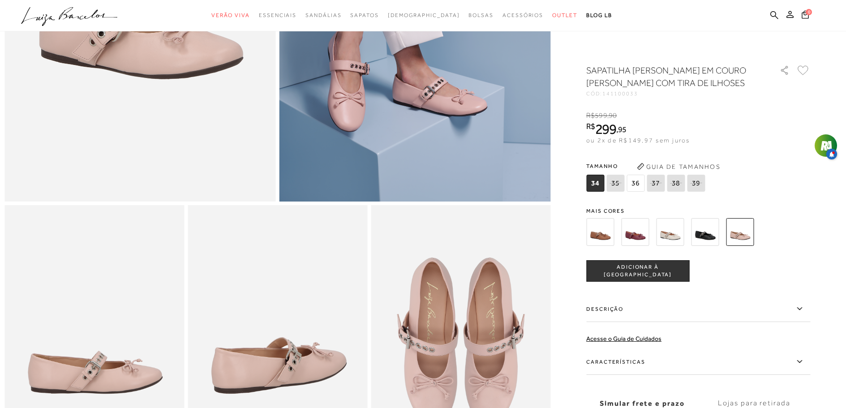
scroll to position [134, 0]
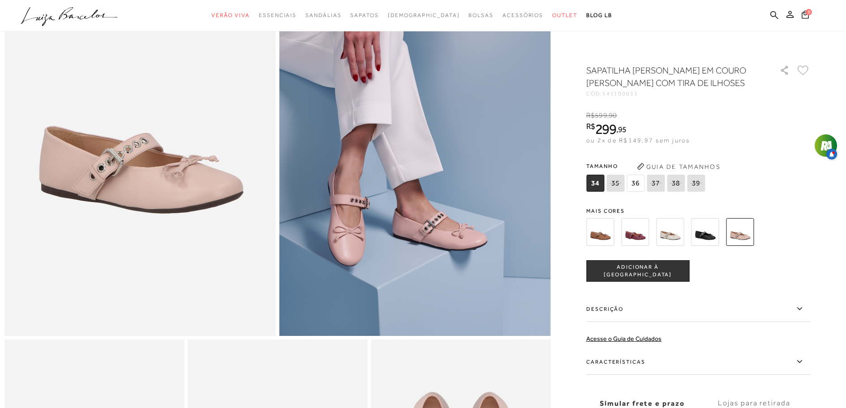
click at [635, 182] on span "36" at bounding box center [636, 183] width 18 height 17
click at [669, 268] on span "ADICIONAR À SACOLA" at bounding box center [638, 271] width 102 height 16
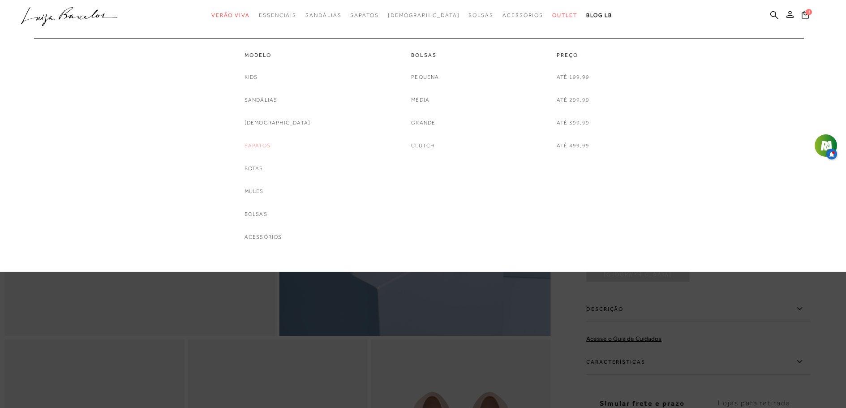
click at [271, 143] on link "Sapatos" at bounding box center [258, 145] width 26 height 9
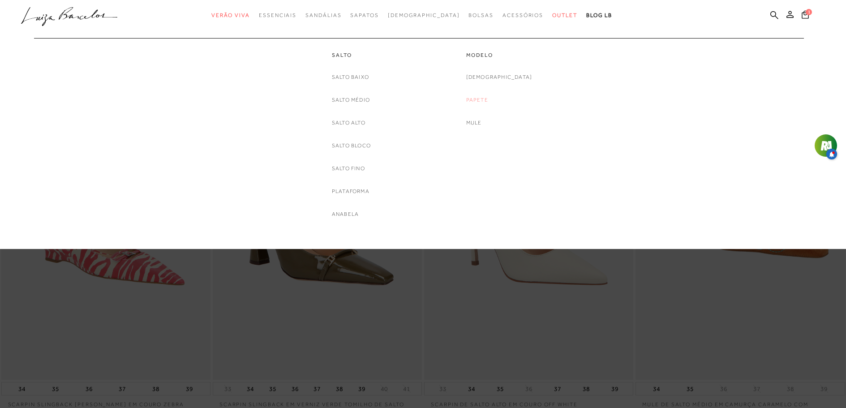
click at [488, 100] on link "Papete" at bounding box center [477, 99] width 22 height 9
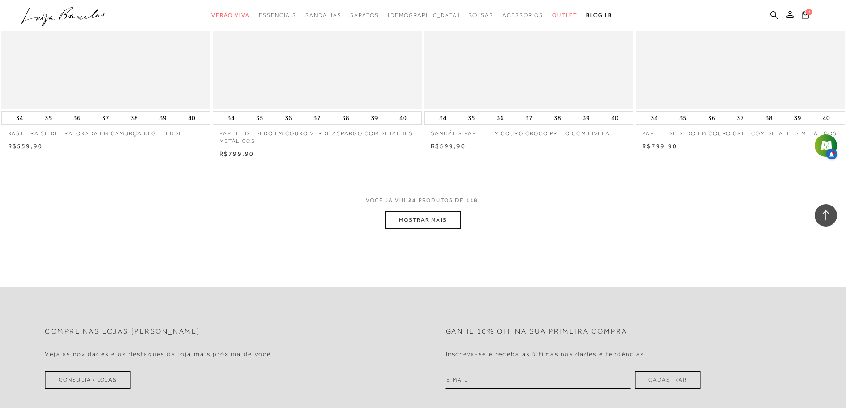
scroll to position [2151, 0]
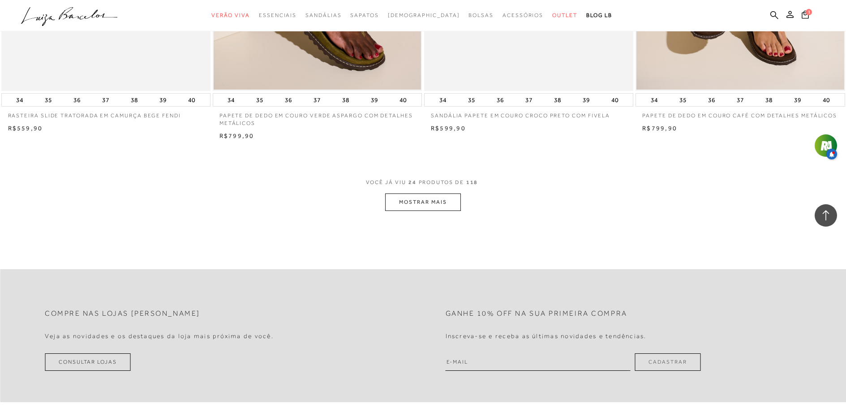
click at [445, 210] on button "MOSTRAR MAIS" at bounding box center [422, 202] width 75 height 17
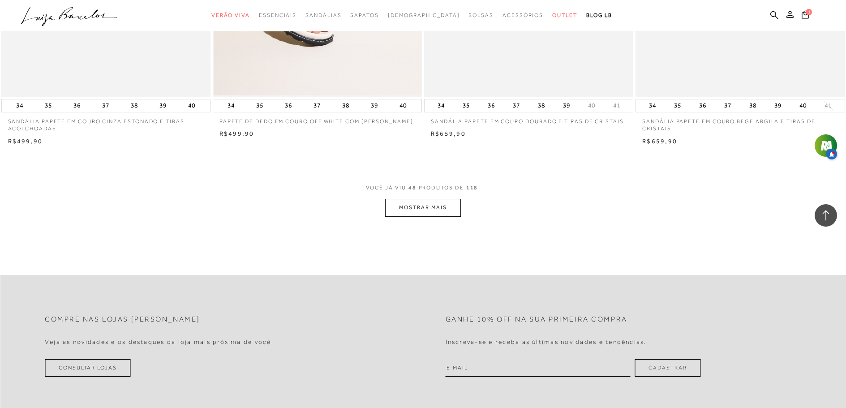
scroll to position [4391, 0]
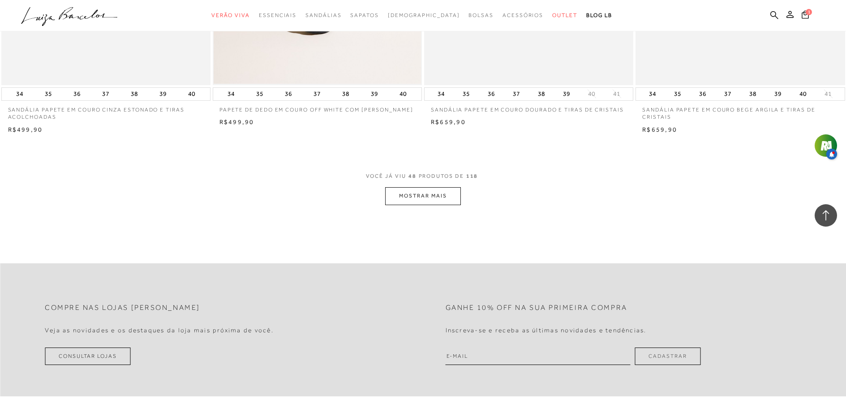
click at [452, 192] on button "MOSTRAR MAIS" at bounding box center [422, 195] width 75 height 17
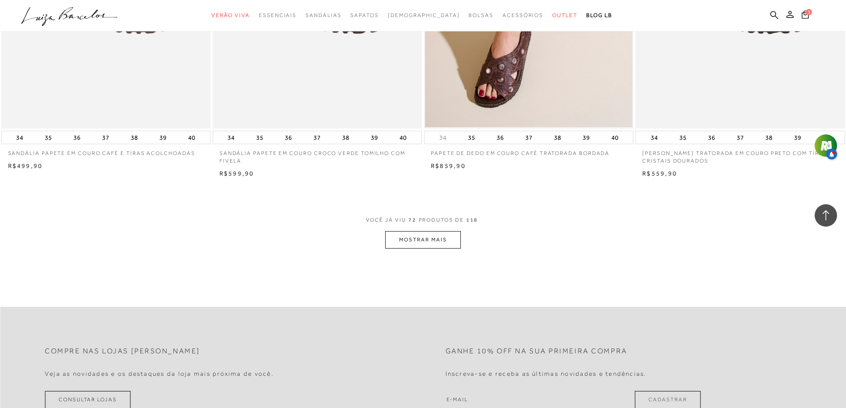
scroll to position [6587, 0]
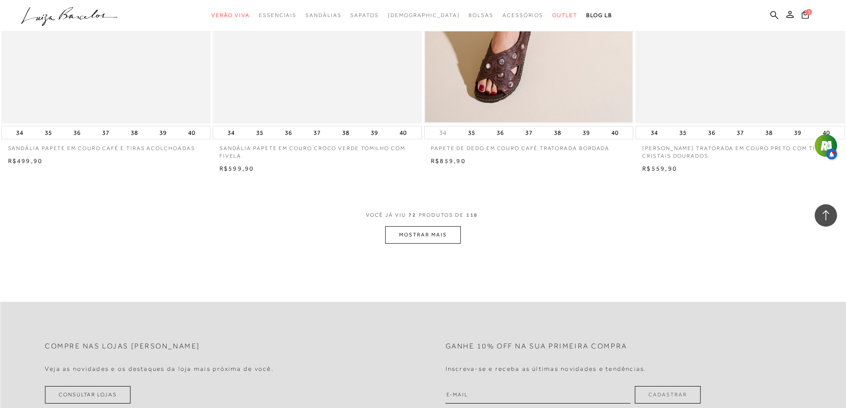
click at [444, 237] on button "MOSTRAR MAIS" at bounding box center [422, 234] width 75 height 17
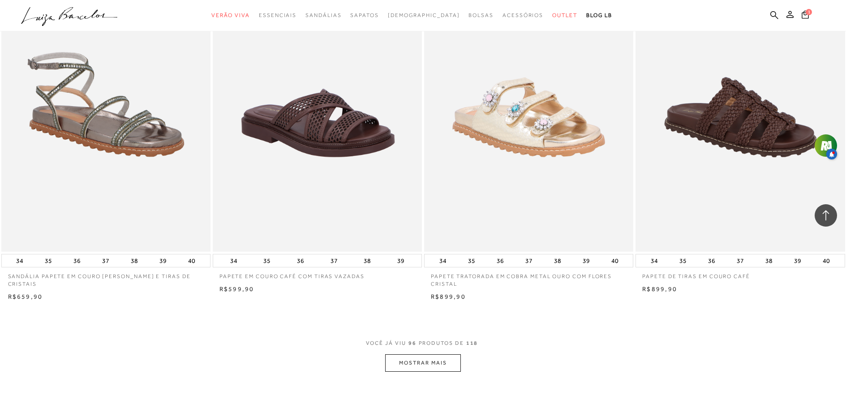
scroll to position [8782, 0]
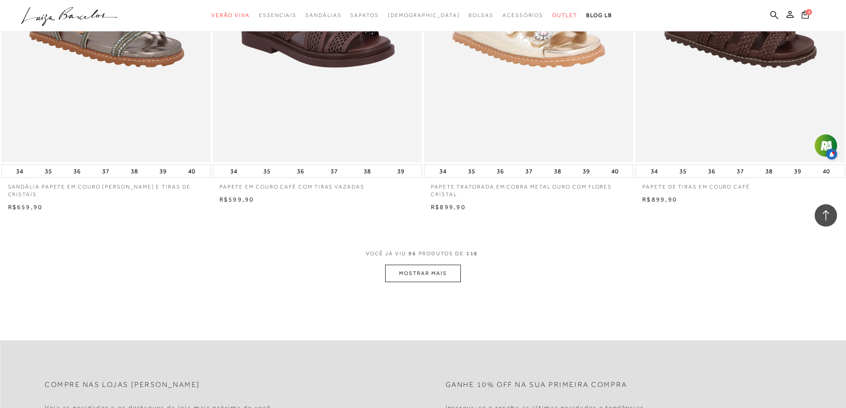
click at [444, 272] on button "MOSTRAR MAIS" at bounding box center [422, 273] width 75 height 17
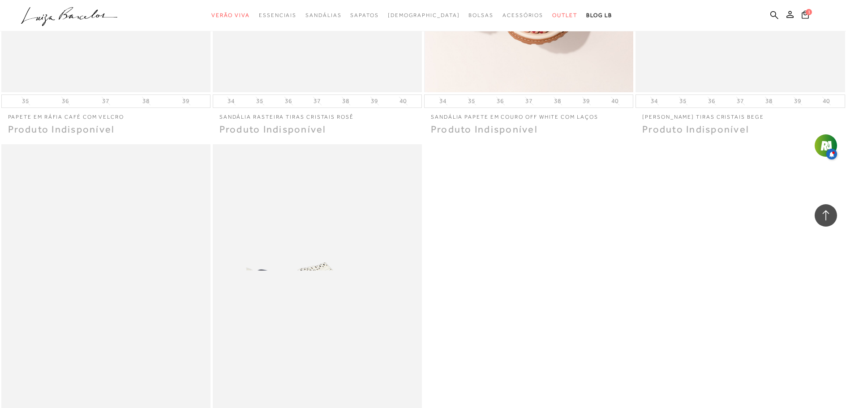
scroll to position [10888, 0]
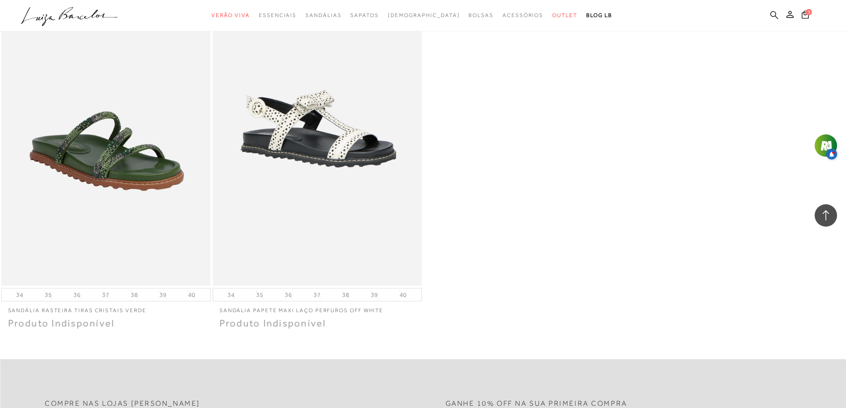
click at [775, 16] on icon at bounding box center [775, 15] width 8 height 8
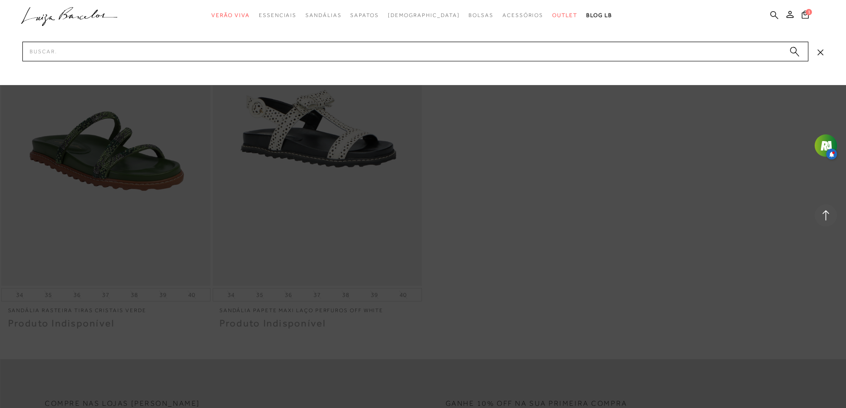
click at [774, 14] on icon at bounding box center [775, 15] width 8 height 9
click at [772, 16] on icon at bounding box center [775, 15] width 8 height 8
click at [139, 50] on input "Pesquisar" at bounding box center [415, 52] width 786 height 20
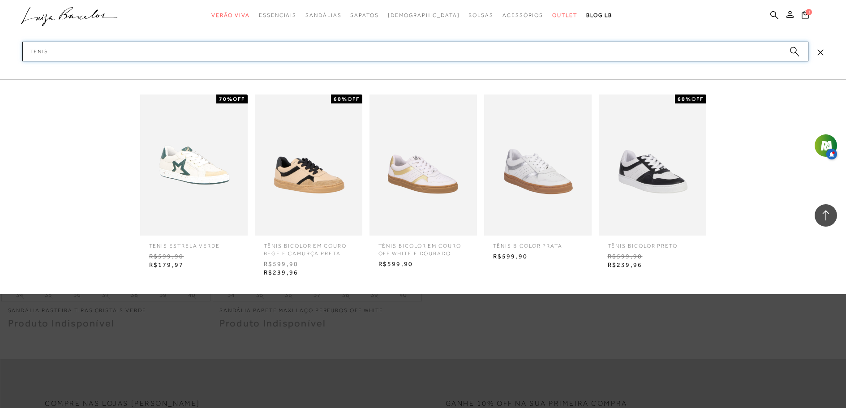
type input "tenis"
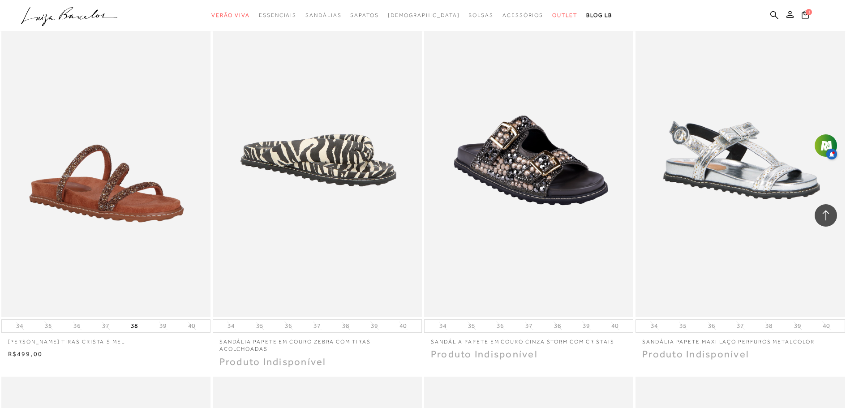
scroll to position [9634, 0]
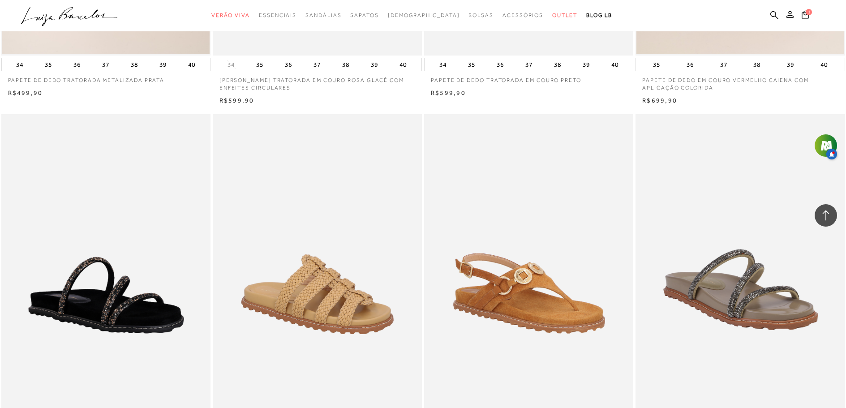
click at [768, 16] on ul ".a{fill-rule:evenodd;} Verão Viva Em alta Favoritos das Influenciadoras Apostas…" at bounding box center [416, 15] width 791 height 17
click at [772, 14] on icon at bounding box center [775, 15] width 8 height 9
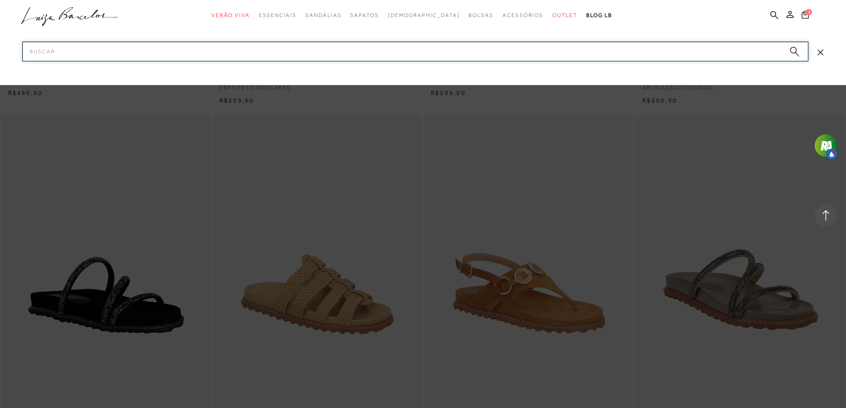
click at [186, 48] on input "Pesquisar" at bounding box center [415, 52] width 786 height 20
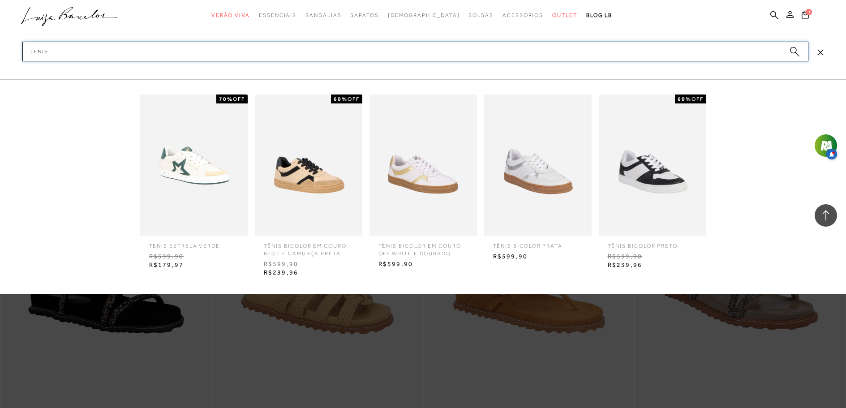
type input "tenis"
click at [792, 47] on icon "submit" at bounding box center [795, 52] width 10 height 10
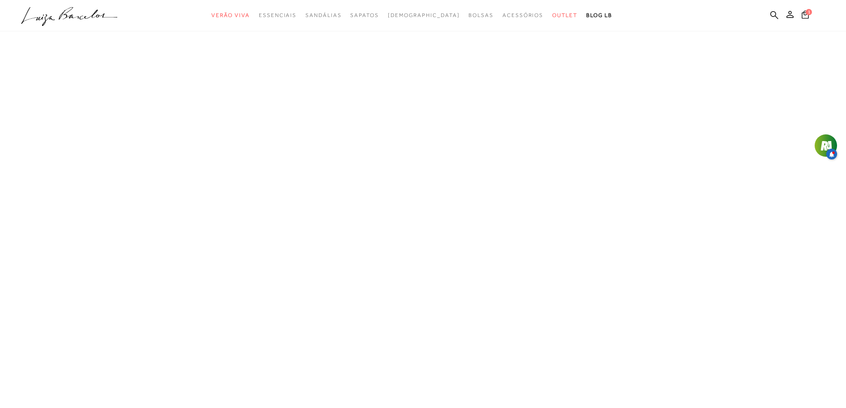
click at [772, 16] on icon at bounding box center [775, 15] width 8 height 8
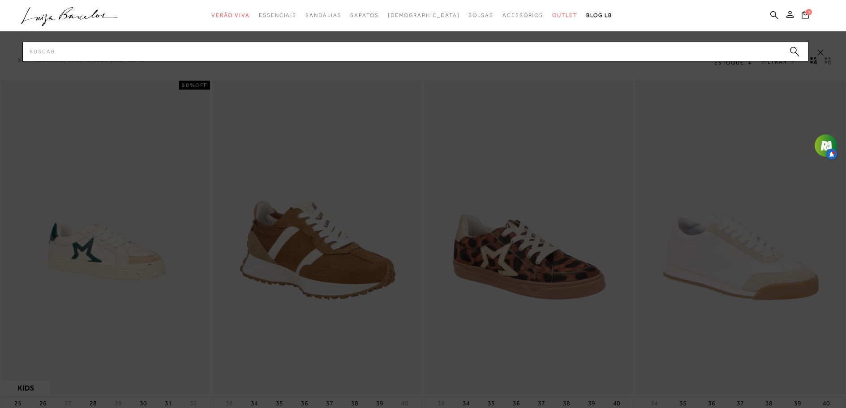
click at [374, 258] on div at bounding box center [423, 204] width 846 height 408
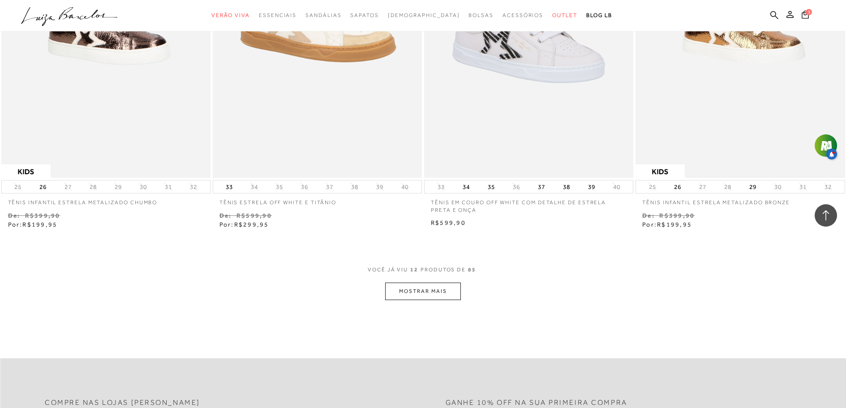
scroll to position [986, 0]
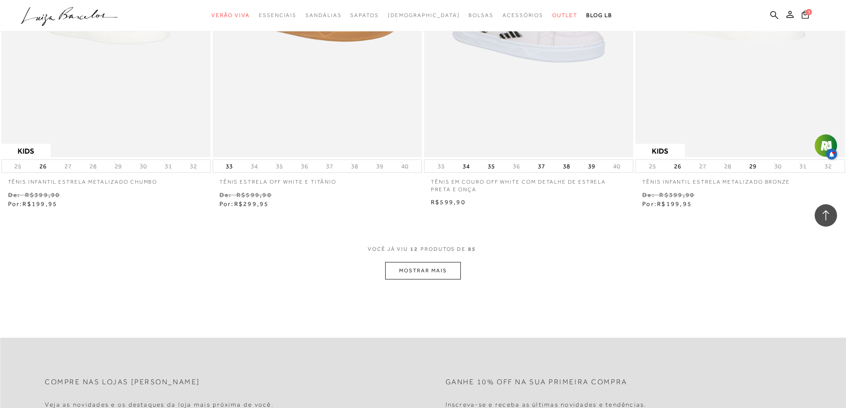
click at [449, 269] on button "MOSTRAR MAIS" at bounding box center [422, 270] width 75 height 17
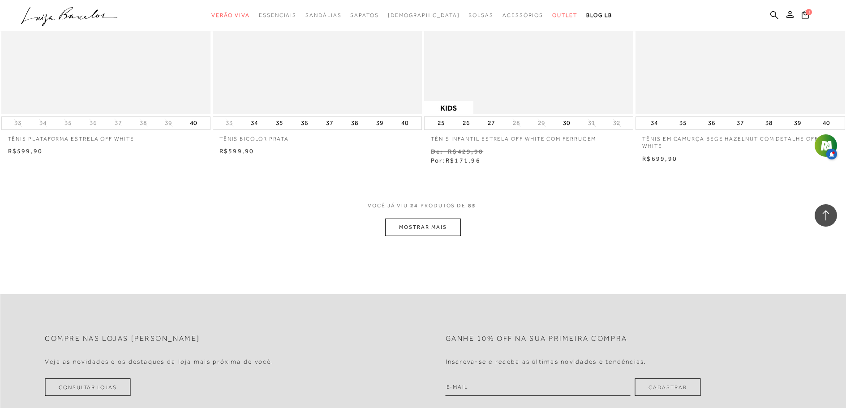
scroll to position [2151, 0]
click at [421, 229] on button "MOSTRAR MAIS" at bounding box center [422, 226] width 75 height 17
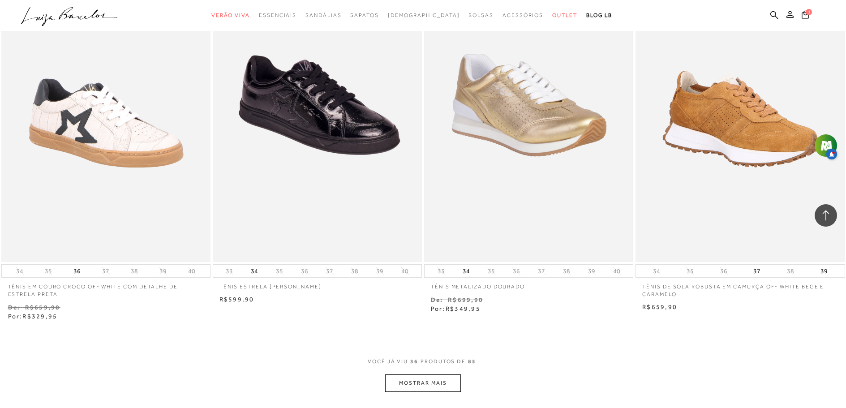
scroll to position [3137, 0]
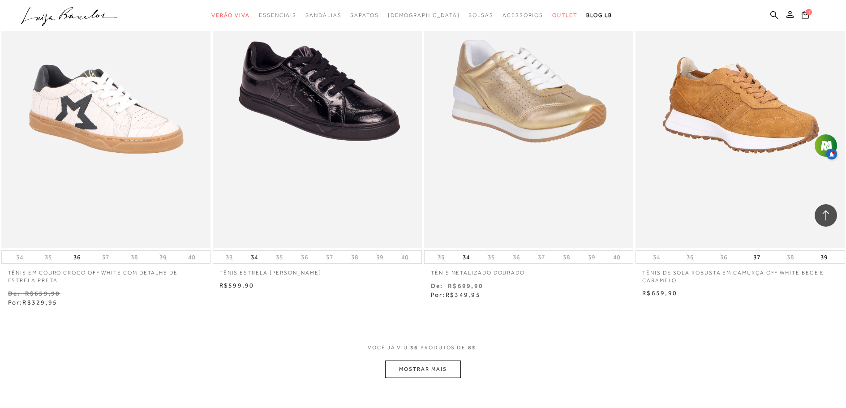
click at [434, 364] on button "MOSTRAR MAIS" at bounding box center [422, 369] width 75 height 17
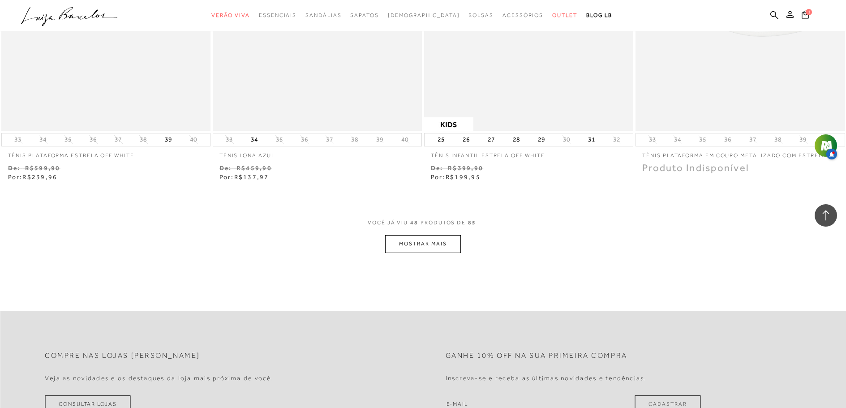
scroll to position [4391, 0]
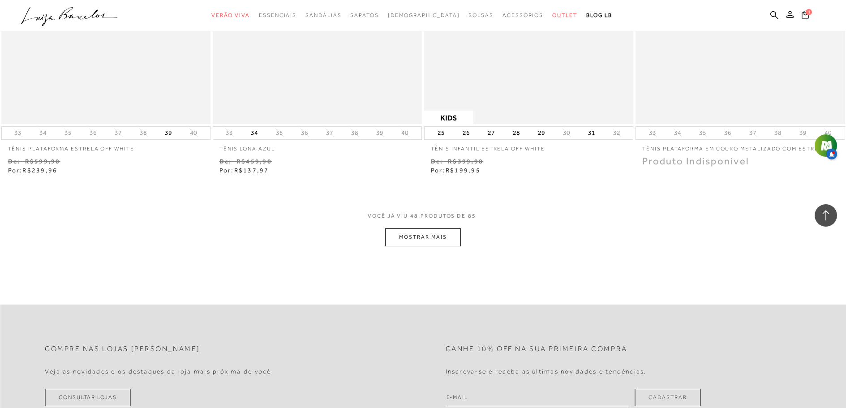
click at [424, 233] on button "MOSTRAR MAIS" at bounding box center [422, 237] width 75 height 17
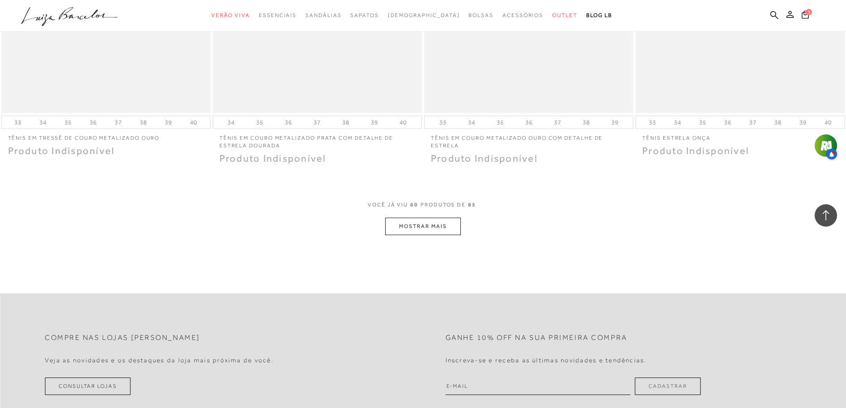
scroll to position [5511, 0]
click at [427, 224] on button "MOSTRAR MAIS" at bounding box center [422, 223] width 75 height 17
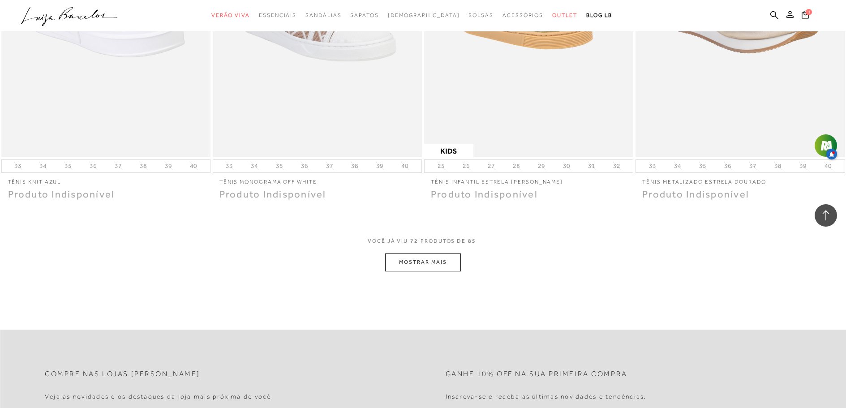
scroll to position [6587, 0]
click at [452, 263] on button "MOSTRAR MAIS" at bounding box center [422, 261] width 75 height 17
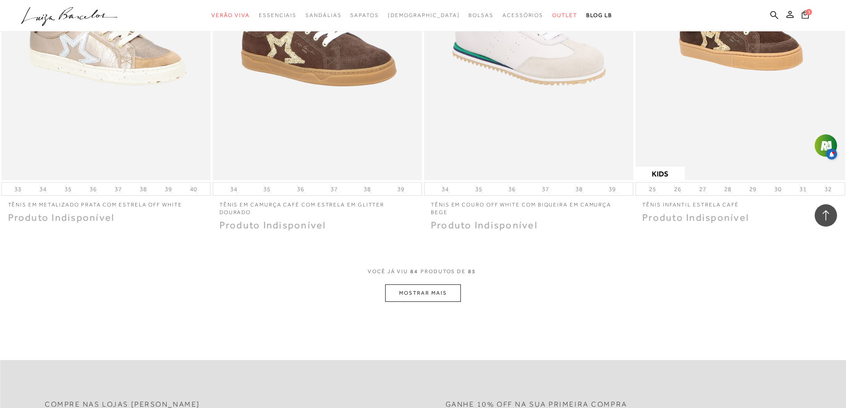
scroll to position [7662, 0]
click at [445, 293] on button "MOSTRAR MAIS" at bounding box center [422, 292] width 75 height 17
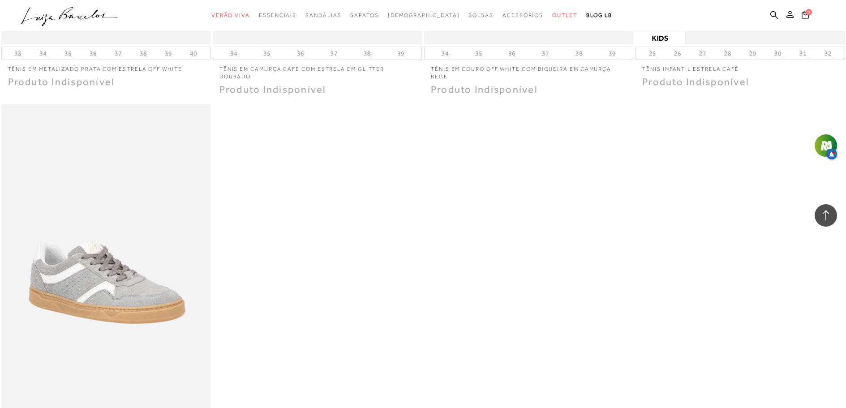
scroll to position [7797, 0]
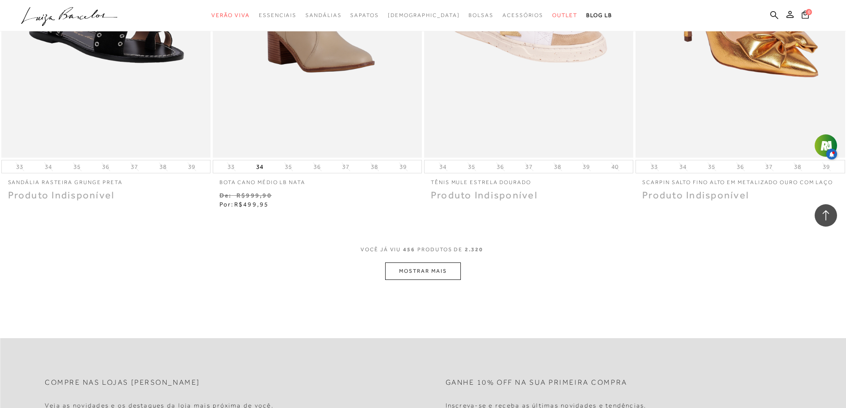
scroll to position [43319, 0]
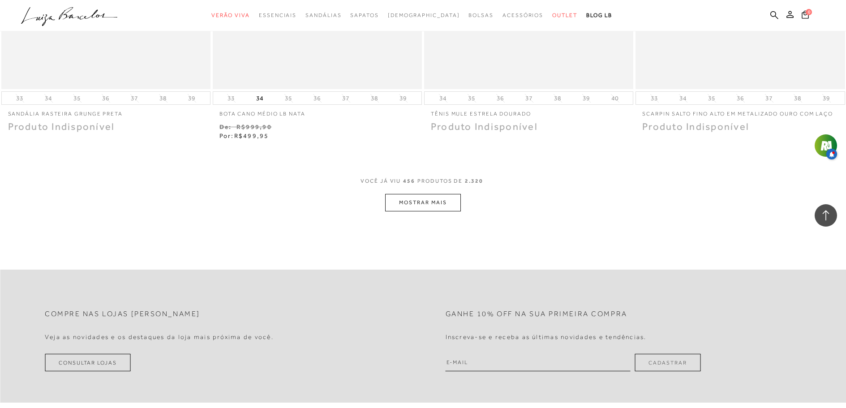
click at [410, 194] on button "MOSTRAR MAIS" at bounding box center [422, 202] width 75 height 17
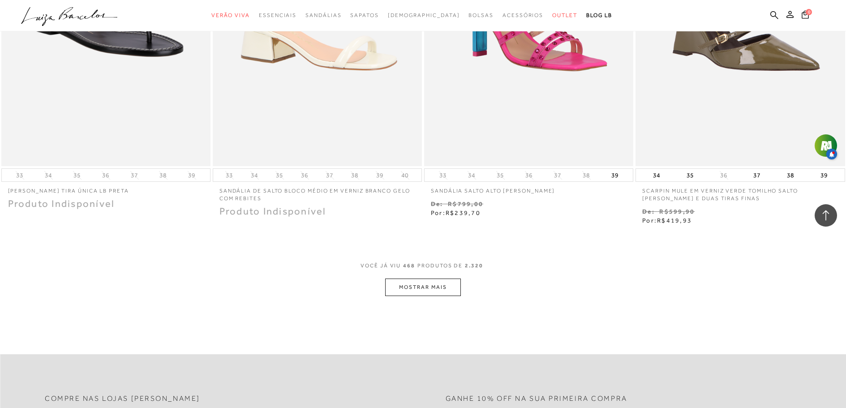
scroll to position [44439, 0]
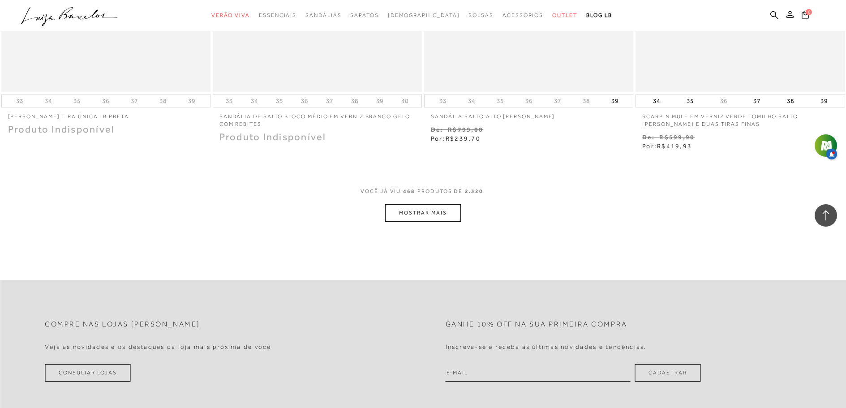
click at [454, 204] on button "MOSTRAR MAIS" at bounding box center [422, 212] width 75 height 17
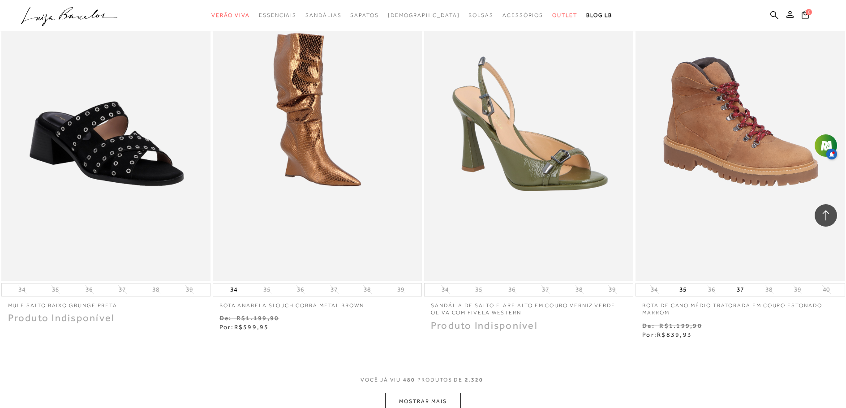
scroll to position [45559, 0]
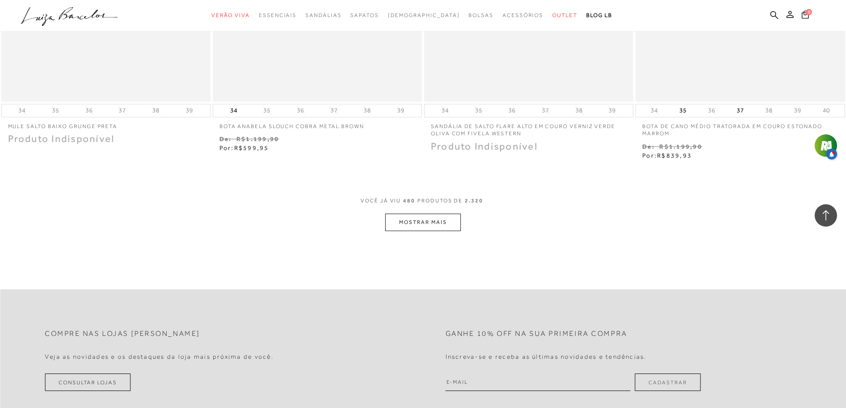
click at [407, 214] on button "MOSTRAR MAIS" at bounding box center [422, 222] width 75 height 17
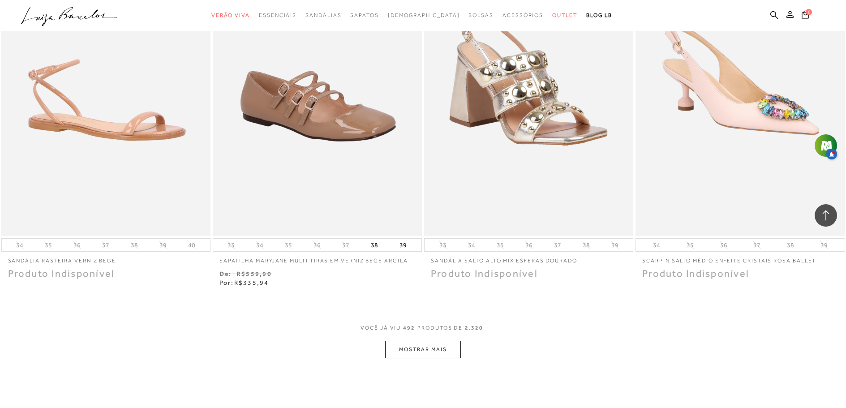
scroll to position [46590, 0]
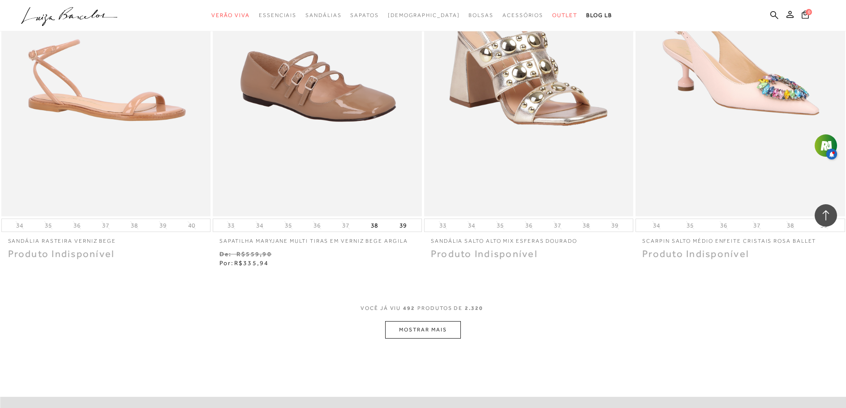
click at [426, 323] on button "MOSTRAR MAIS" at bounding box center [422, 329] width 75 height 17
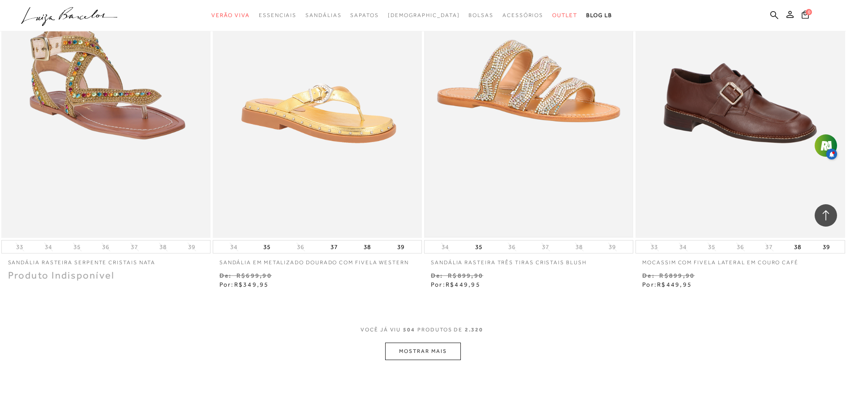
scroll to position [47710, 0]
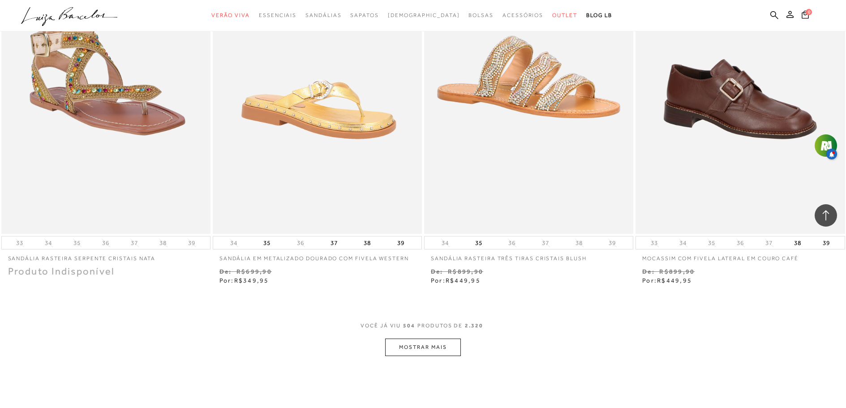
click at [429, 342] on button "MOSTRAR MAIS" at bounding box center [422, 347] width 75 height 17
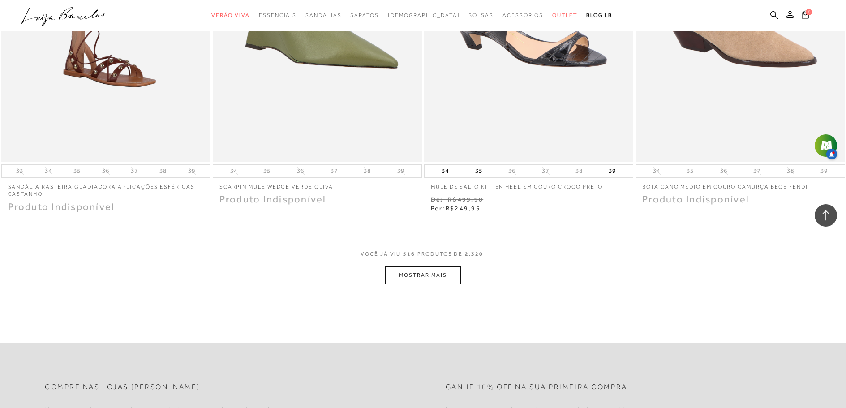
scroll to position [49010, 0]
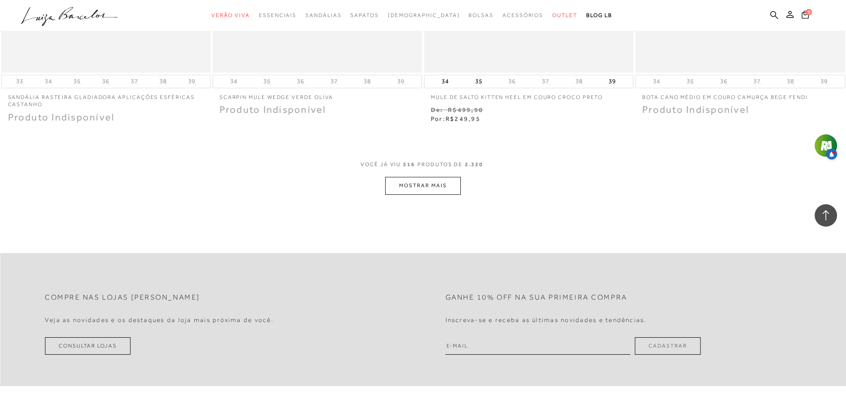
click at [446, 180] on button "MOSTRAR MAIS" at bounding box center [422, 185] width 75 height 17
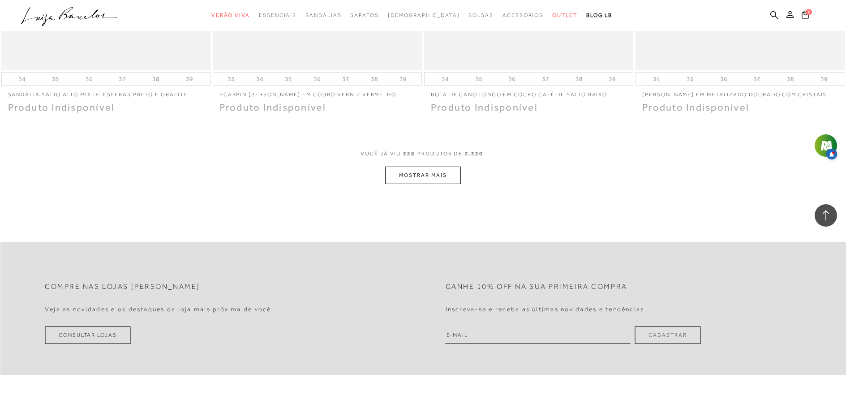
scroll to position [50175, 0]
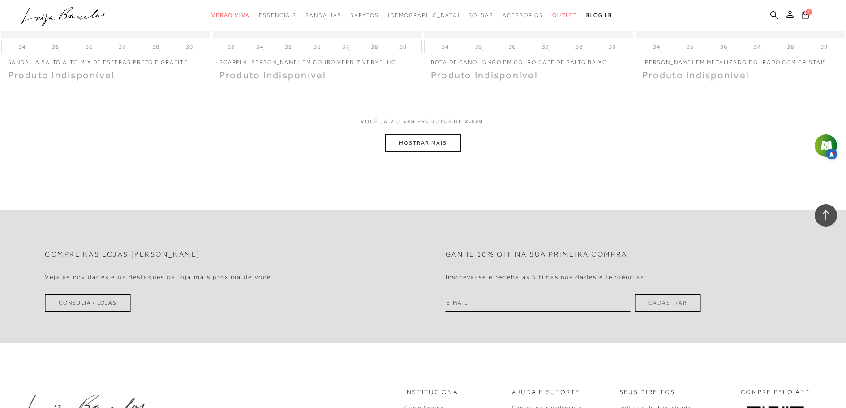
click at [453, 136] on button "MOSTRAR MAIS" at bounding box center [422, 142] width 75 height 17
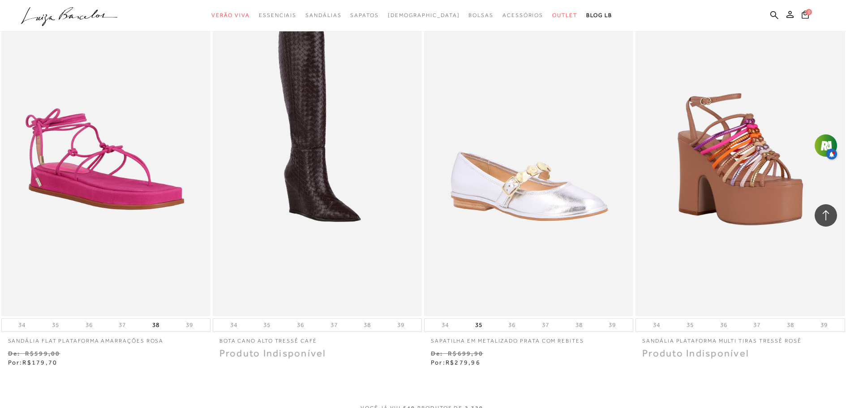
scroll to position [51094, 0]
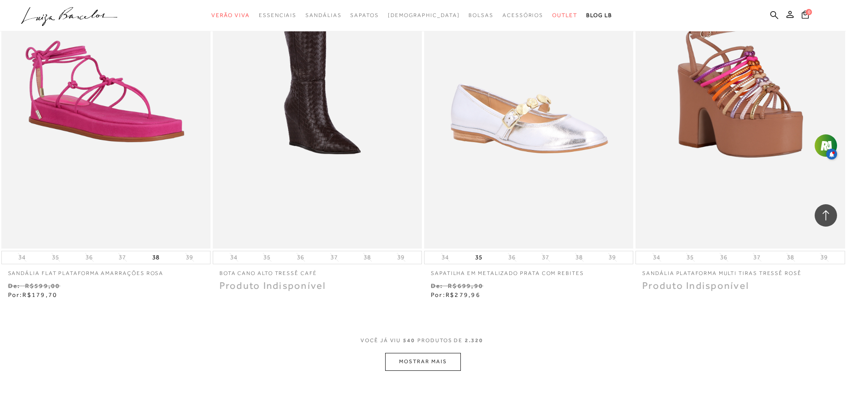
click at [440, 353] on button "MOSTRAR MAIS" at bounding box center [422, 361] width 75 height 17
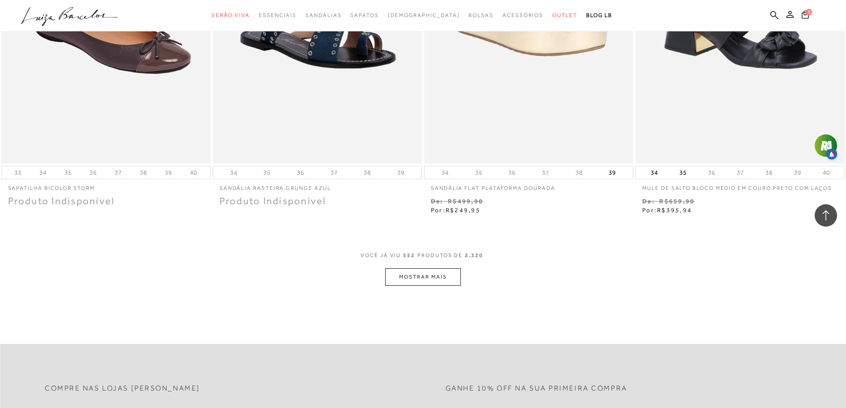
scroll to position [52348, 0]
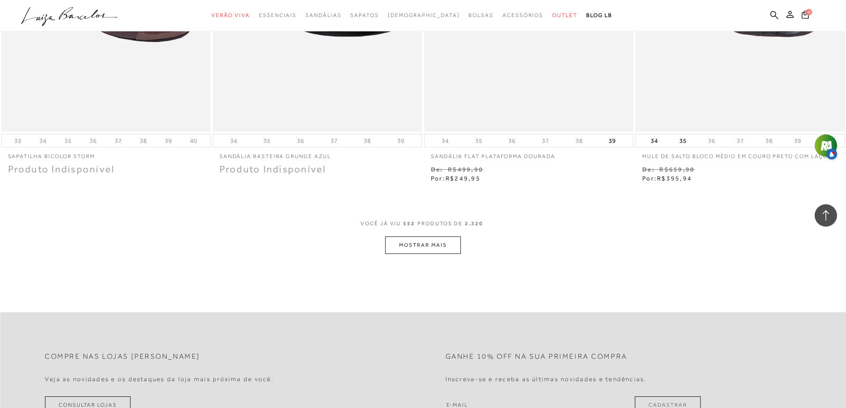
click at [435, 237] on button "MOSTRAR MAIS" at bounding box center [422, 245] width 75 height 17
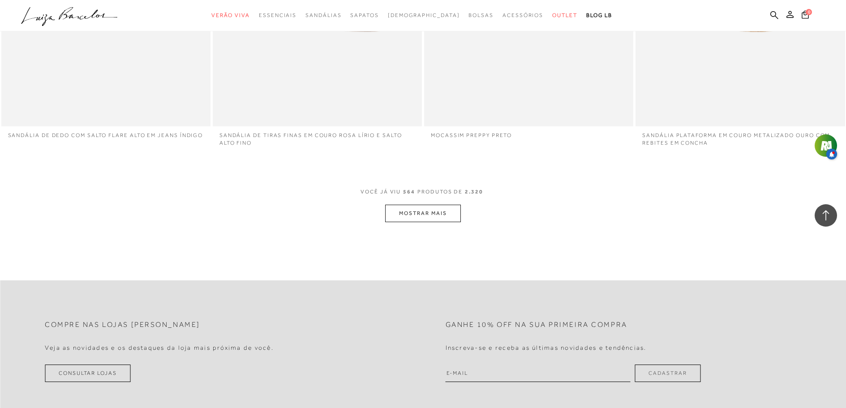
scroll to position [53520, 0]
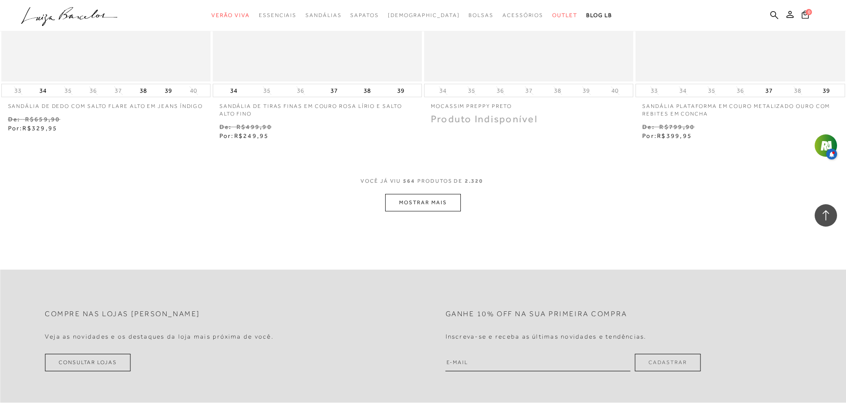
click at [422, 196] on button "MOSTRAR MAIS" at bounding box center [422, 202] width 75 height 17
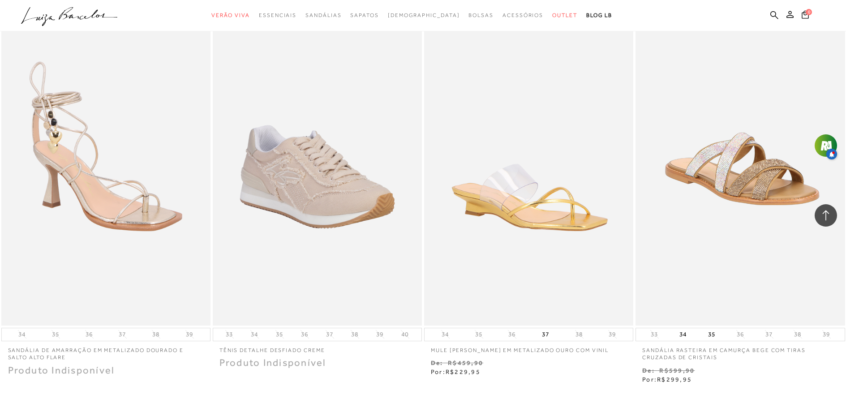
scroll to position [54506, 0]
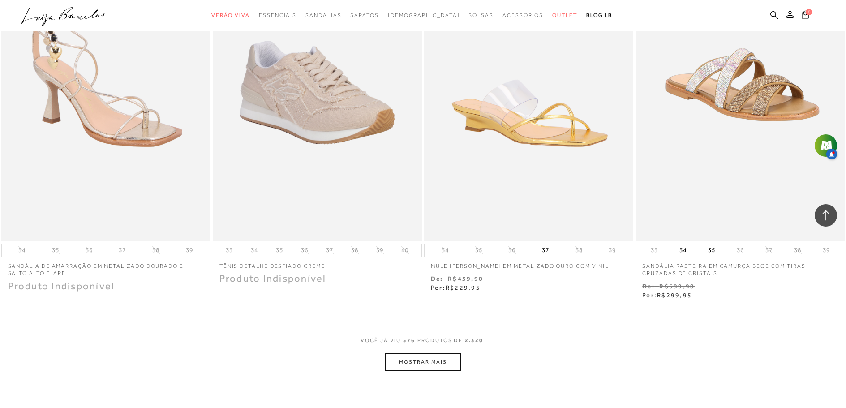
click at [429, 354] on button "MOSTRAR MAIS" at bounding box center [422, 362] width 75 height 17
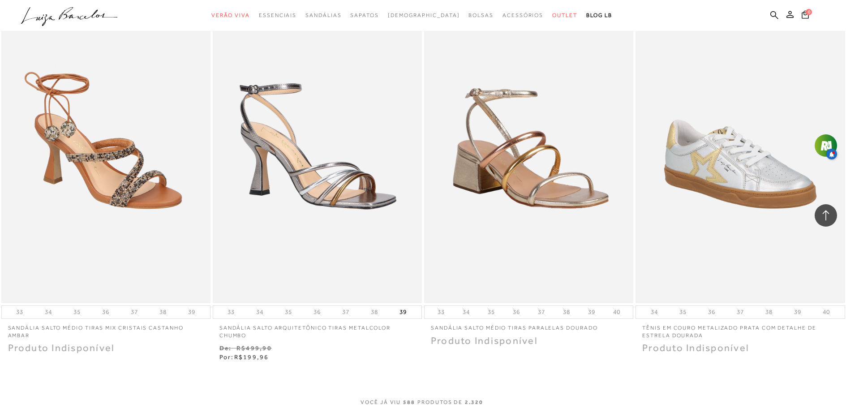
scroll to position [55671, 0]
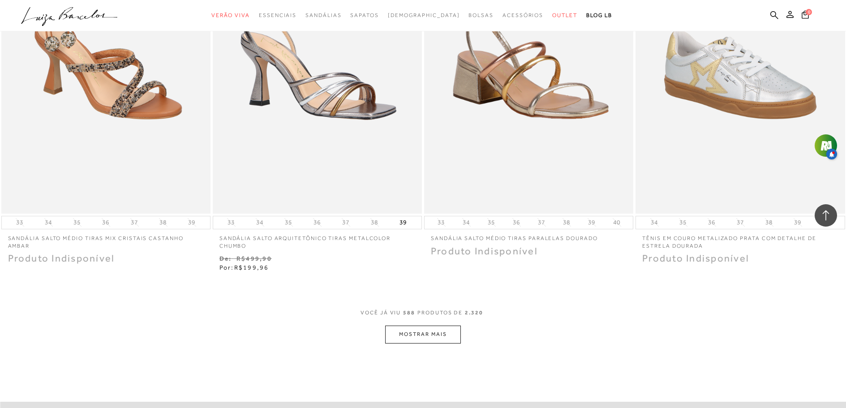
click at [441, 328] on button "MOSTRAR MAIS" at bounding box center [422, 334] width 75 height 17
